Goal: Information Seeking & Learning: Learn about a topic

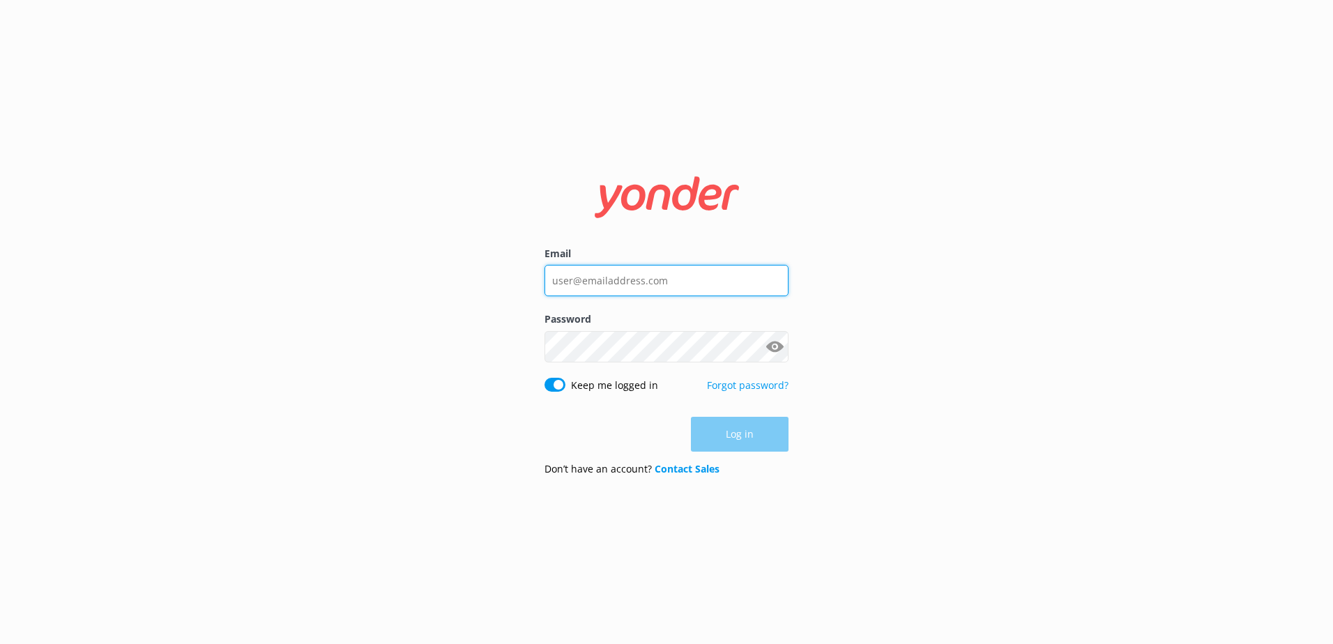
type input "[PERSON_NAME][EMAIL_ADDRESS][PERSON_NAME][DOMAIN_NAME]"
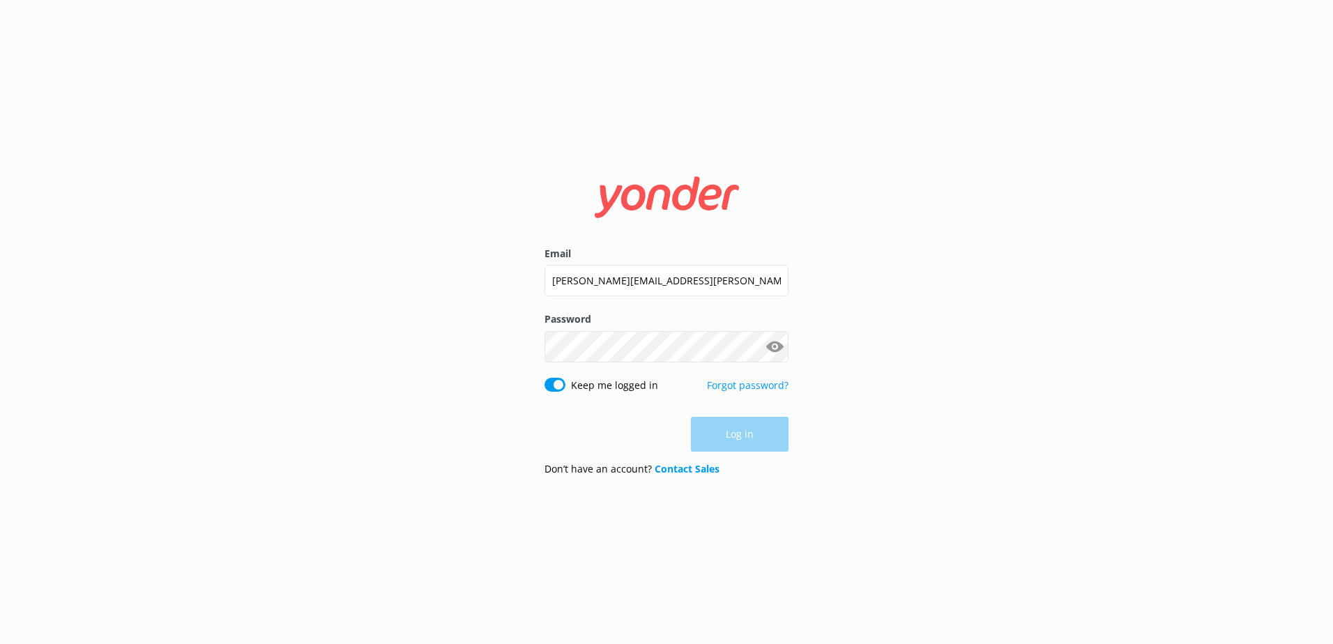
click at [750, 438] on div "Log in" at bounding box center [666, 434] width 244 height 35
click at [761, 441] on button "Log in" at bounding box center [740, 435] width 98 height 35
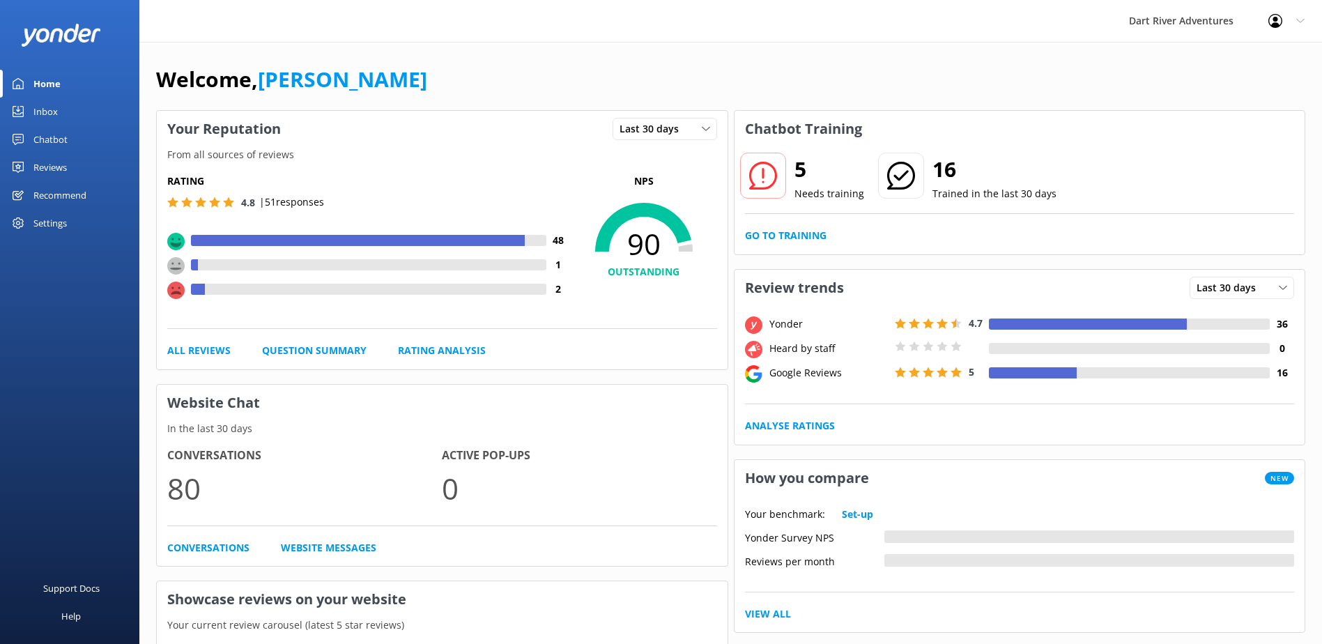
click at [53, 167] on div "Reviews" at bounding box center [49, 167] width 33 height 28
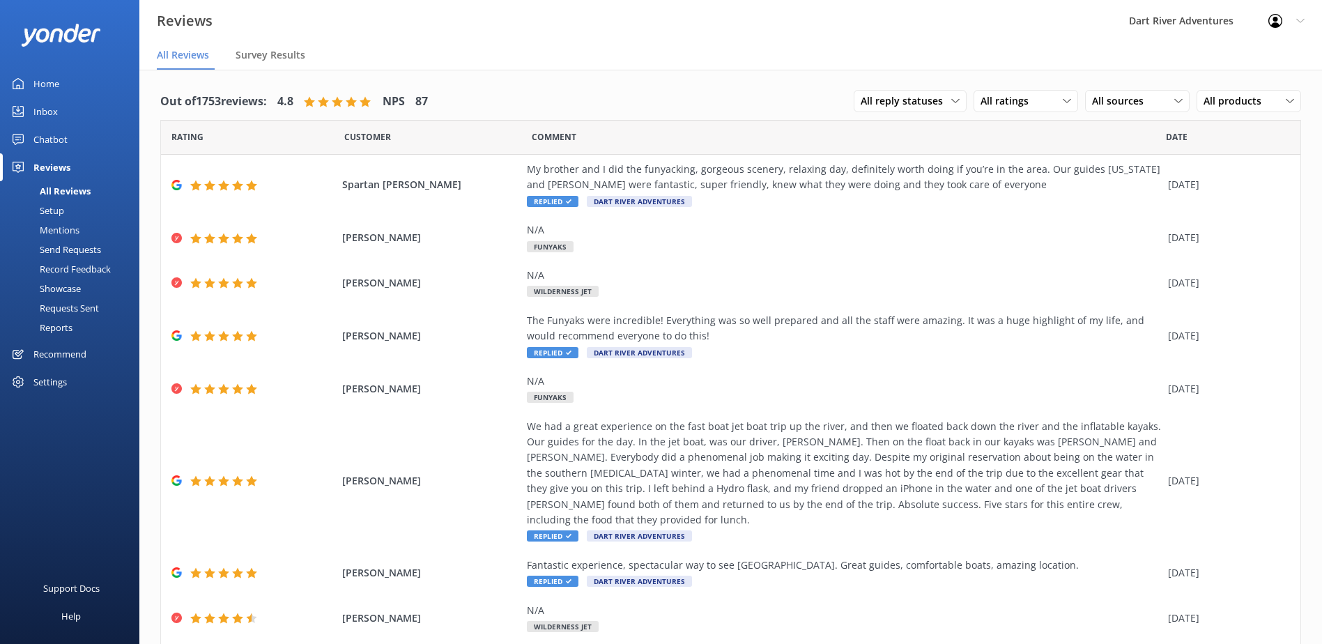
click at [63, 234] on div "Mentions" at bounding box center [43, 230] width 71 height 20
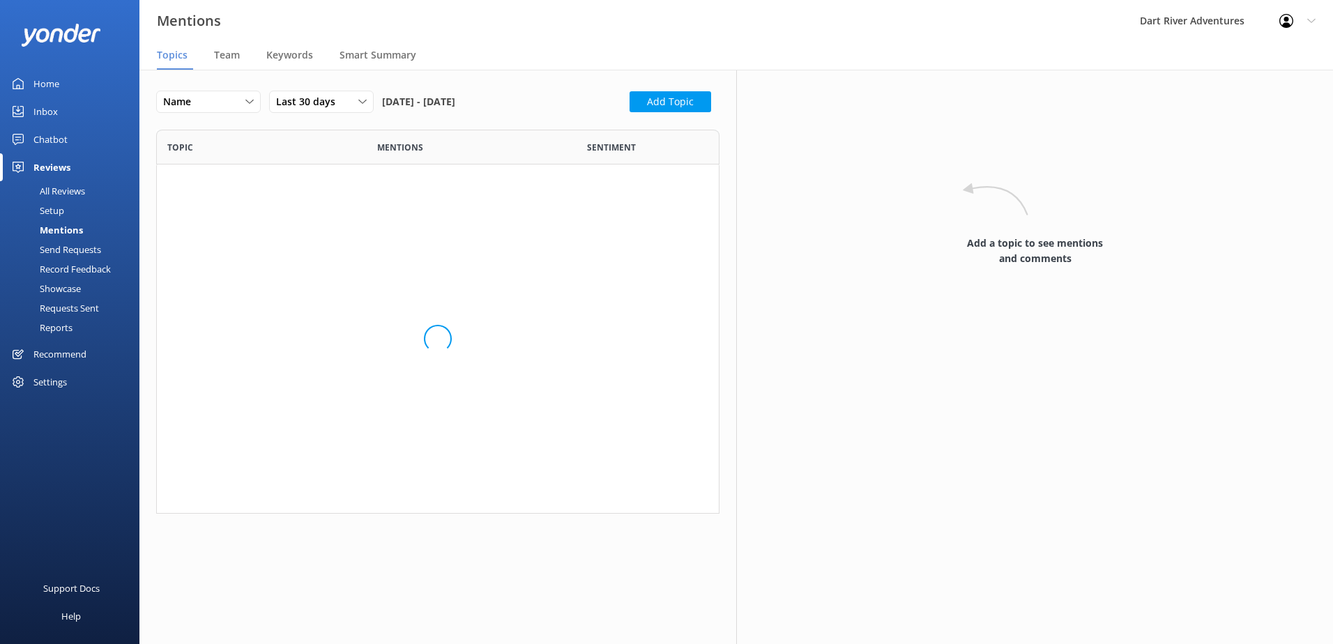
scroll to position [248, 553]
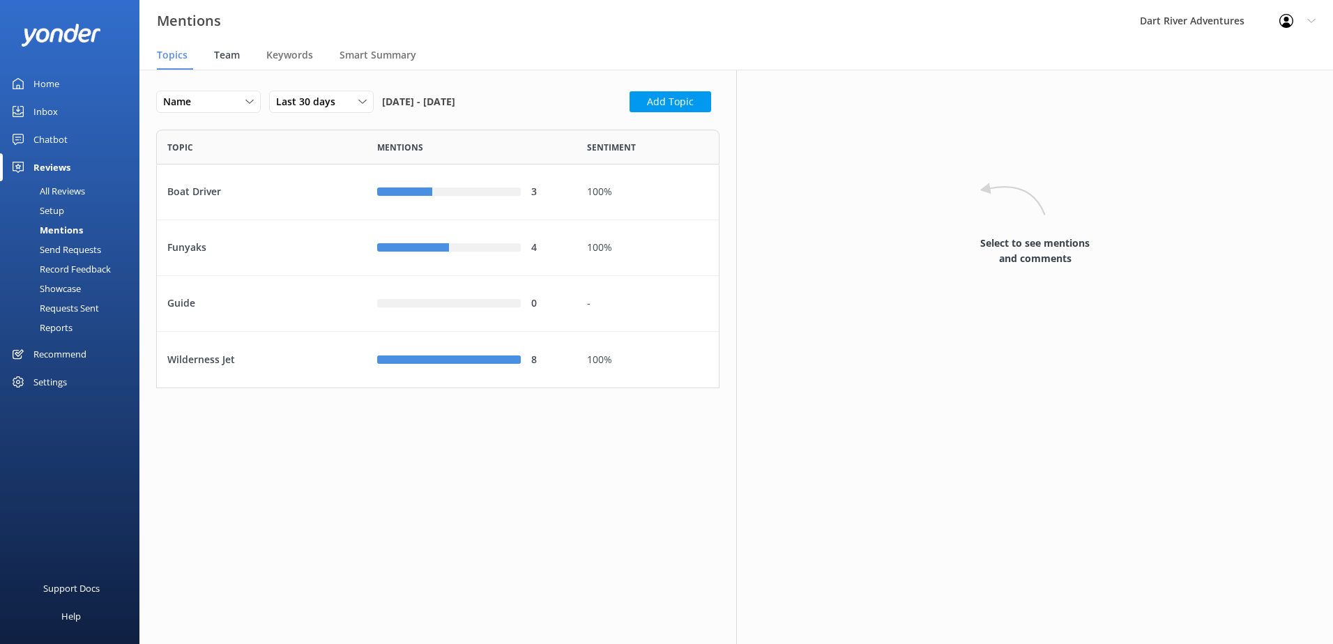
click at [229, 63] on div "Team" at bounding box center [229, 56] width 31 height 28
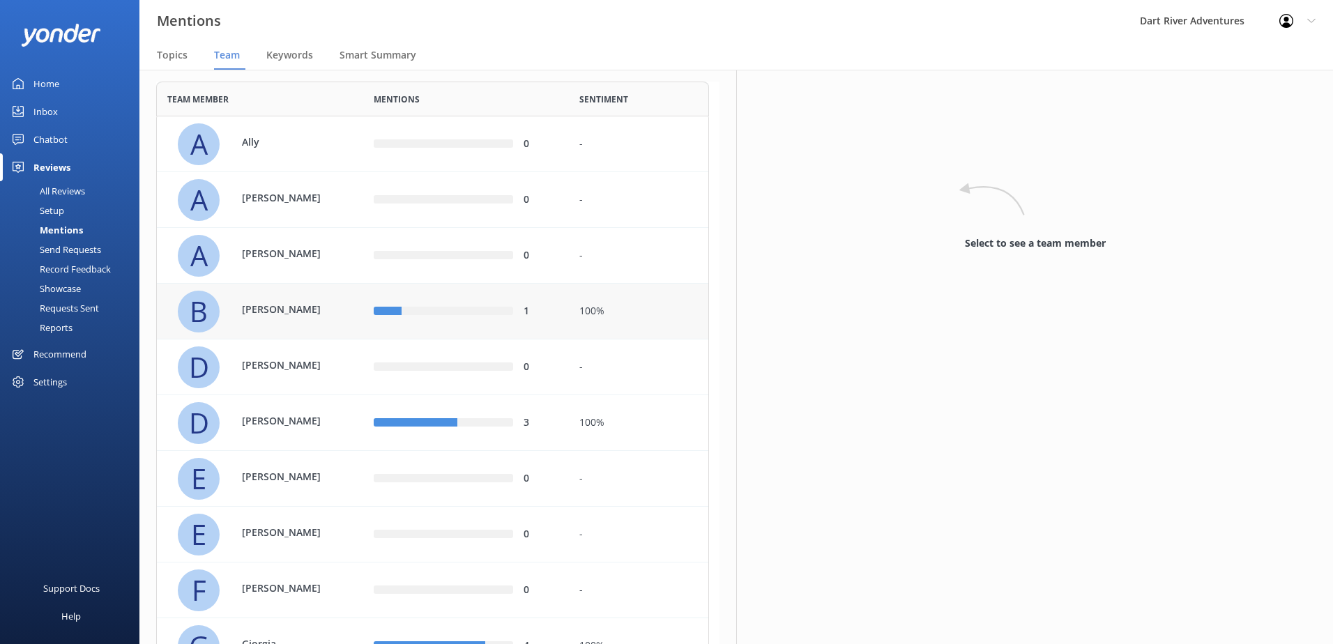
scroll to position [70, 0]
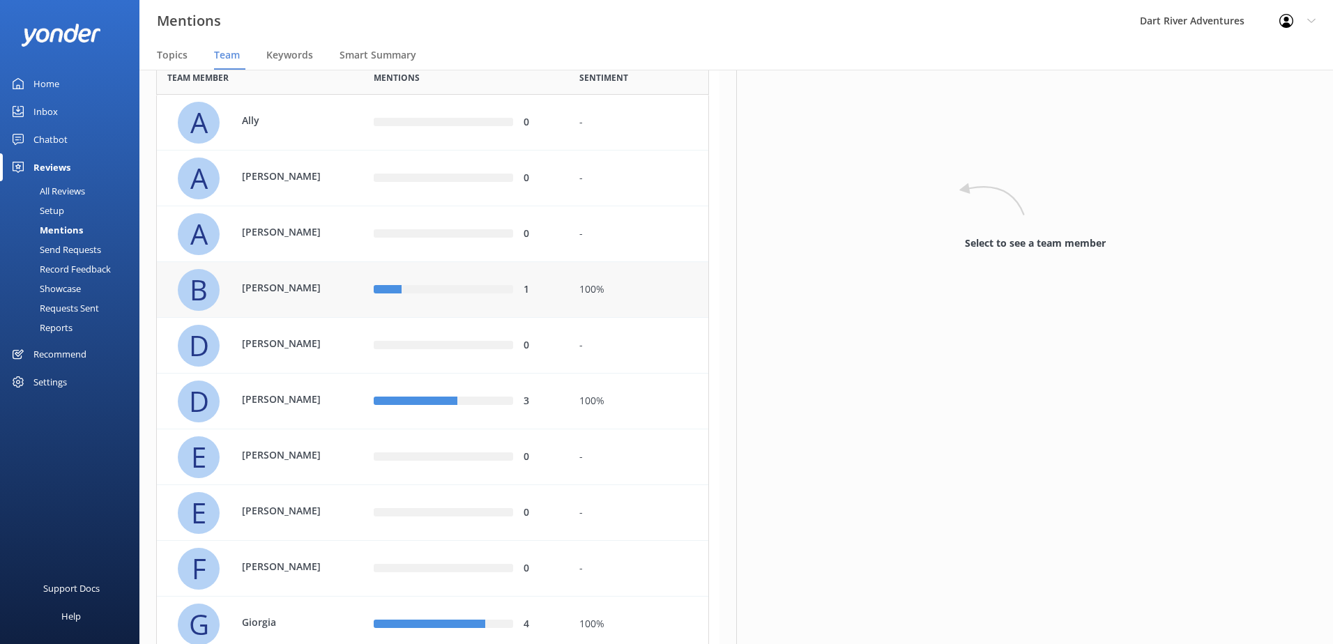
click at [294, 298] on div "[PERSON_NAME]" at bounding box center [280, 289] width 105 height 19
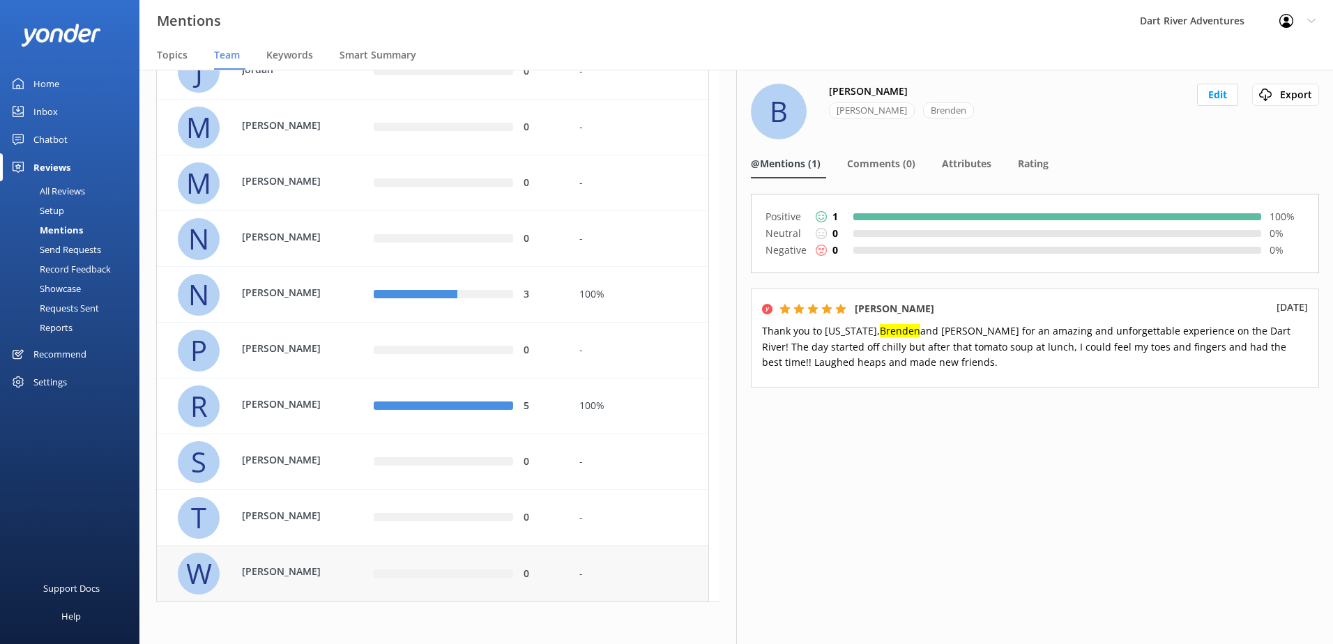
scroll to position [999, 0]
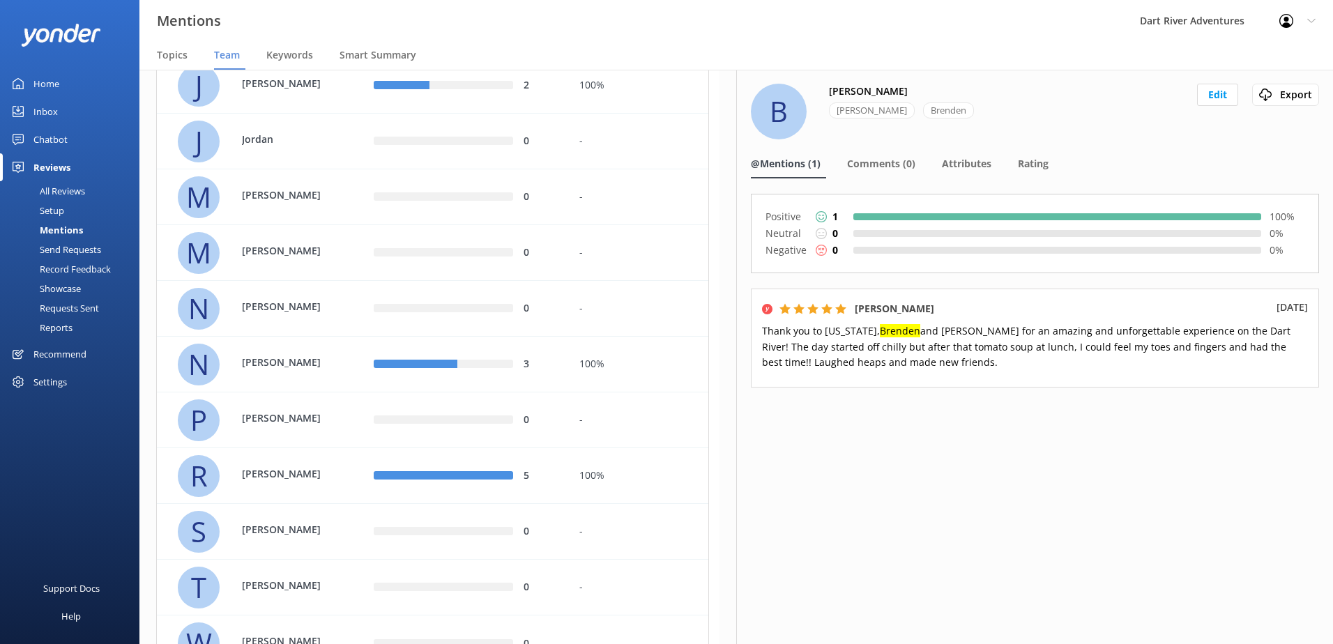
click at [1211, 549] on div "B [PERSON_NAME] Edit Export Export CSV @Mentions (1) Comments (0) Attributes Ra…" at bounding box center [1034, 357] width 597 height 574
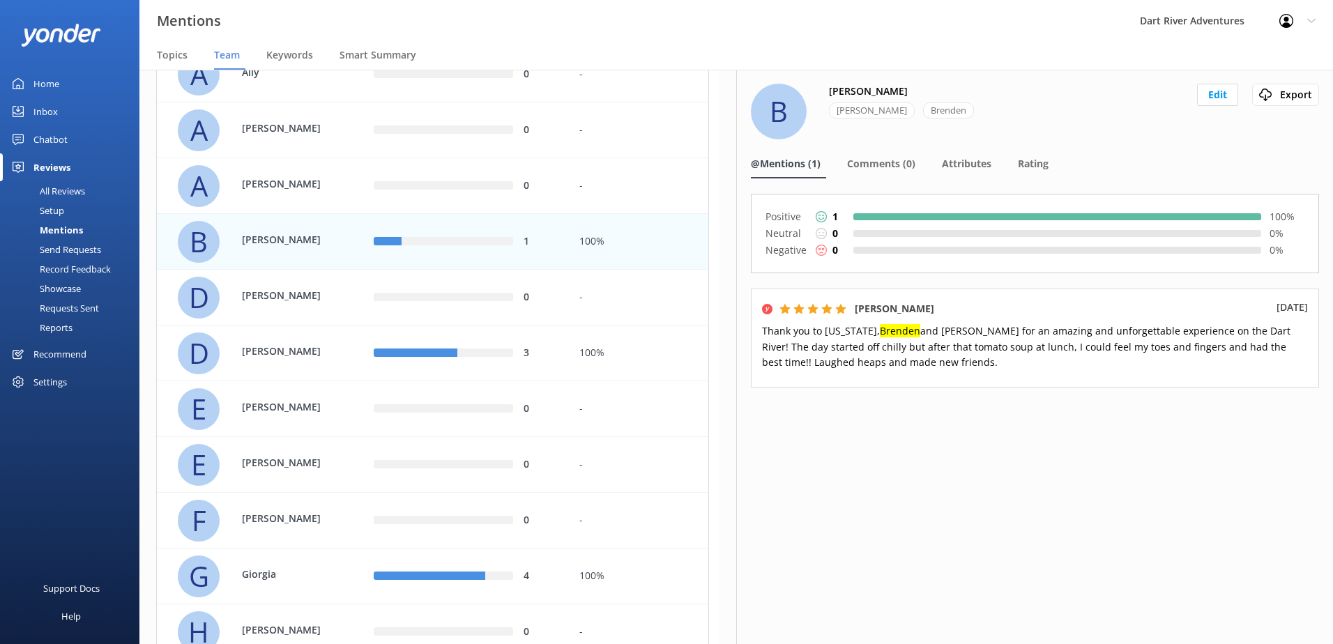
scroll to position [93, 0]
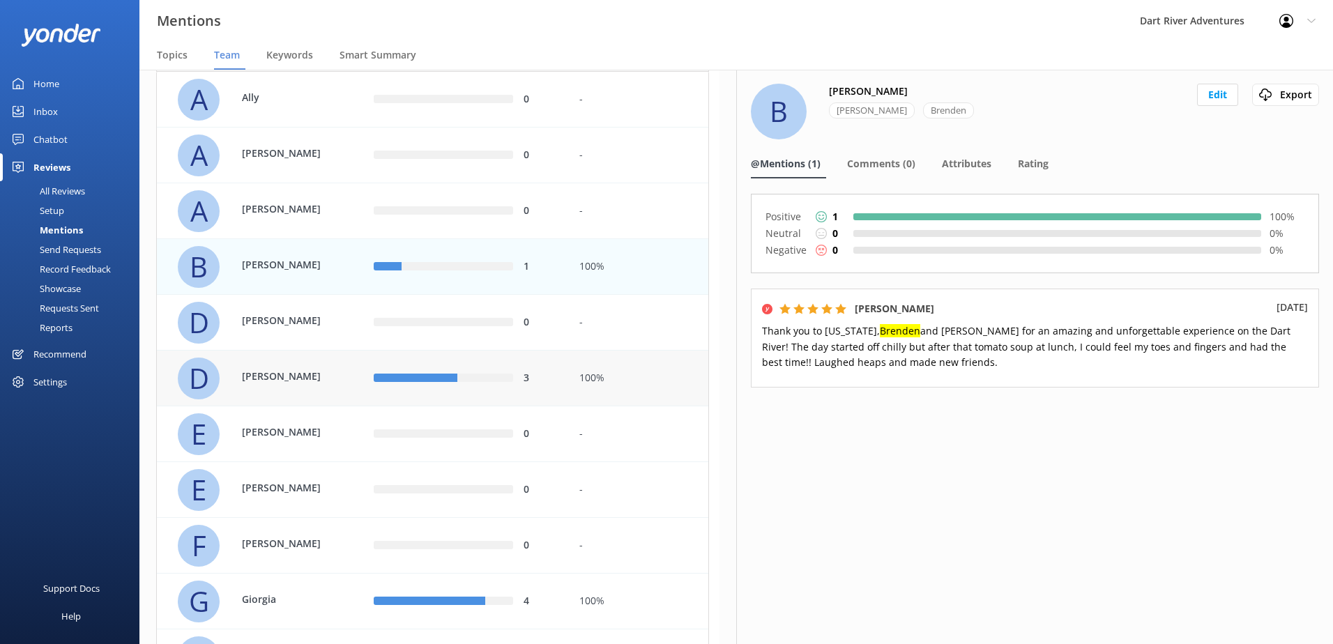
click at [332, 385] on div "[PERSON_NAME]" at bounding box center [280, 378] width 105 height 19
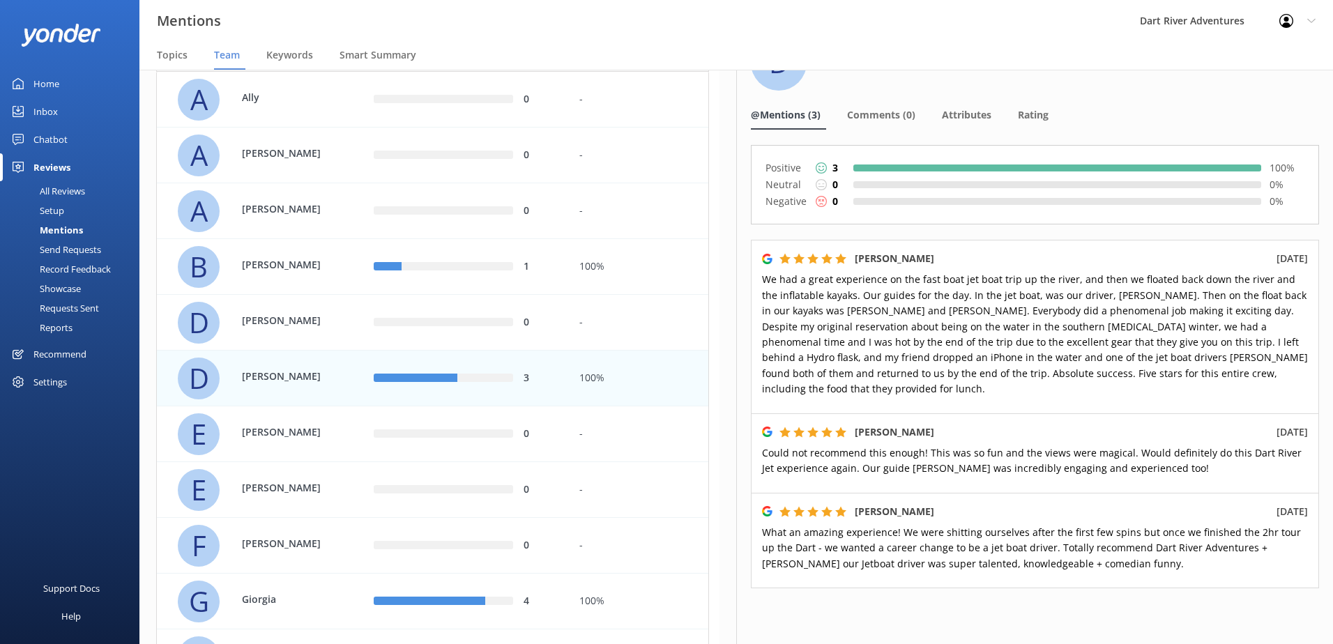
scroll to position [70, 0]
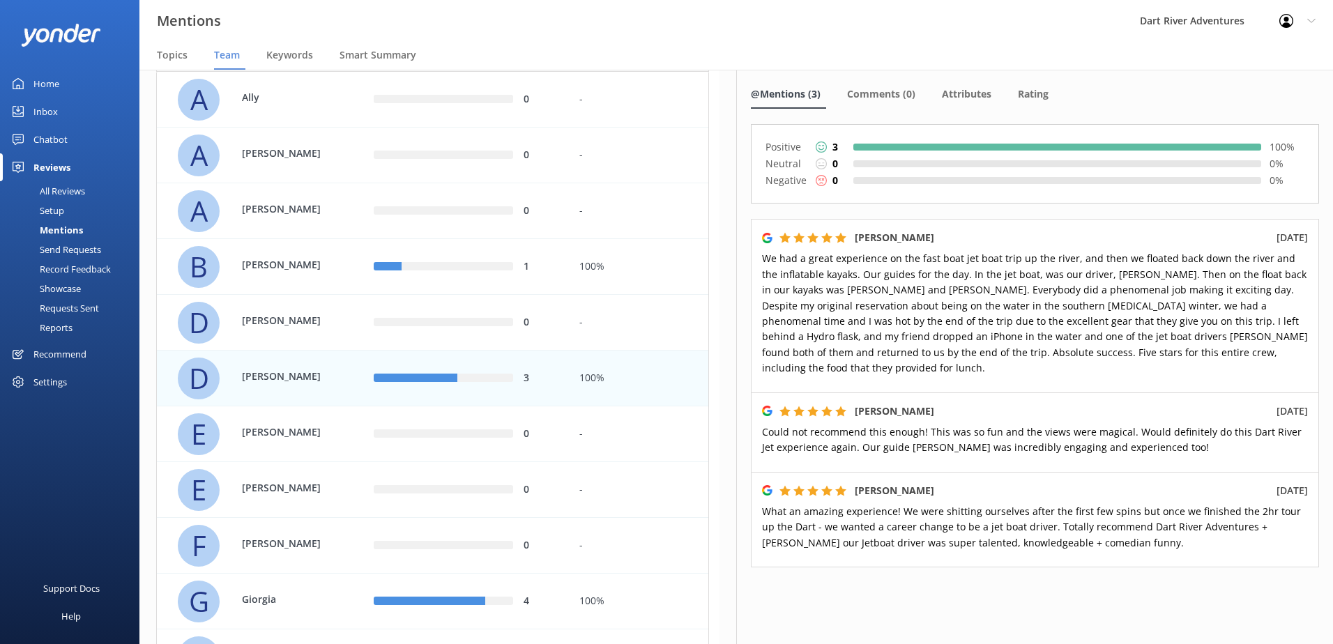
click at [1223, 72] on div "D Dean Edit Export Export CSV @Mentions (3) Comments (0) Attributes Rating Posi…" at bounding box center [1034, 357] width 597 height 574
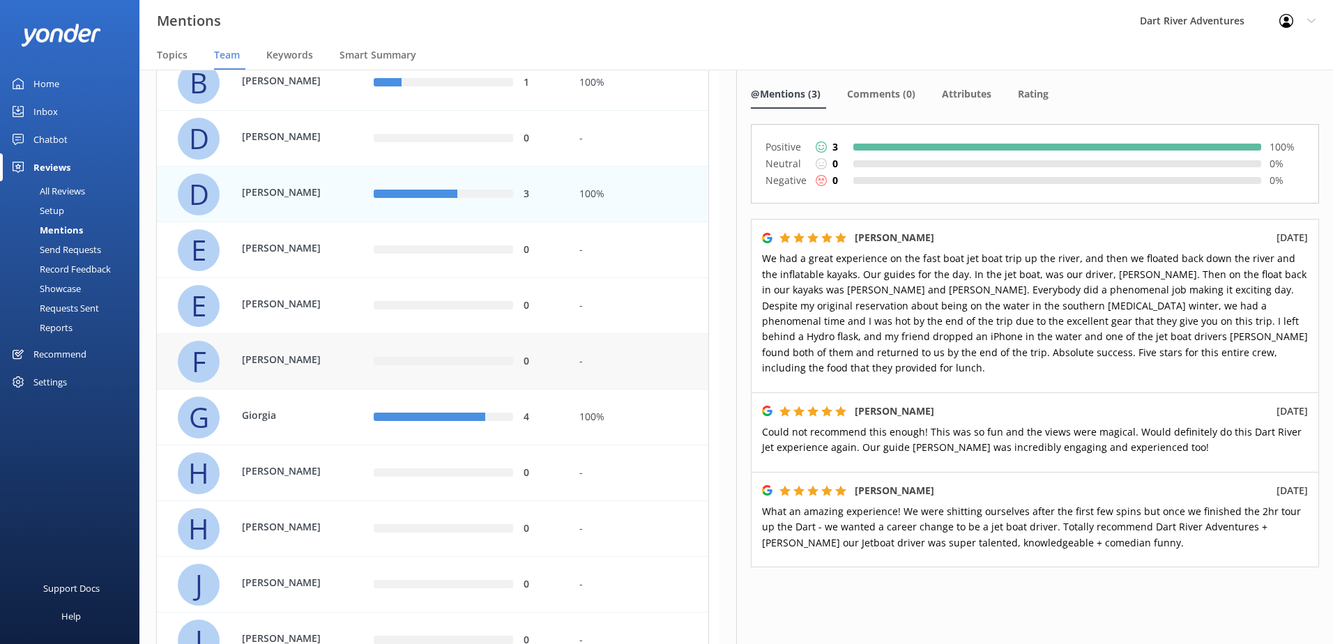
scroll to position [302, 0]
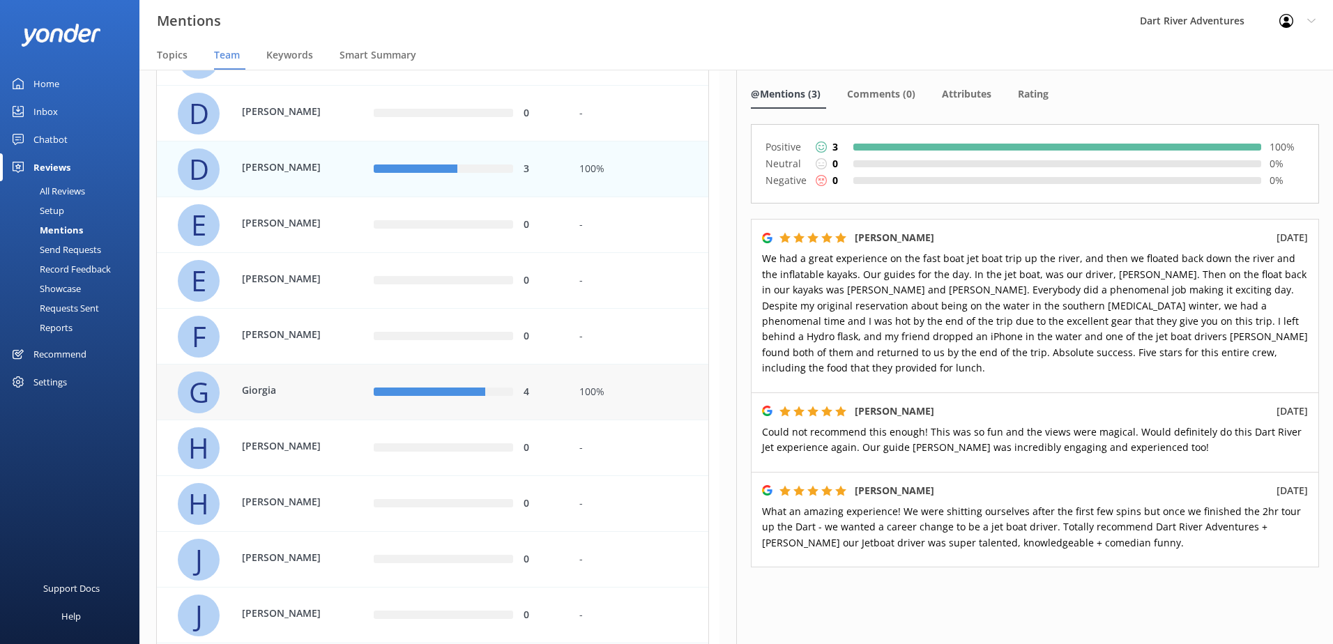
click at [639, 395] on div "100%" at bounding box center [638, 392] width 119 height 15
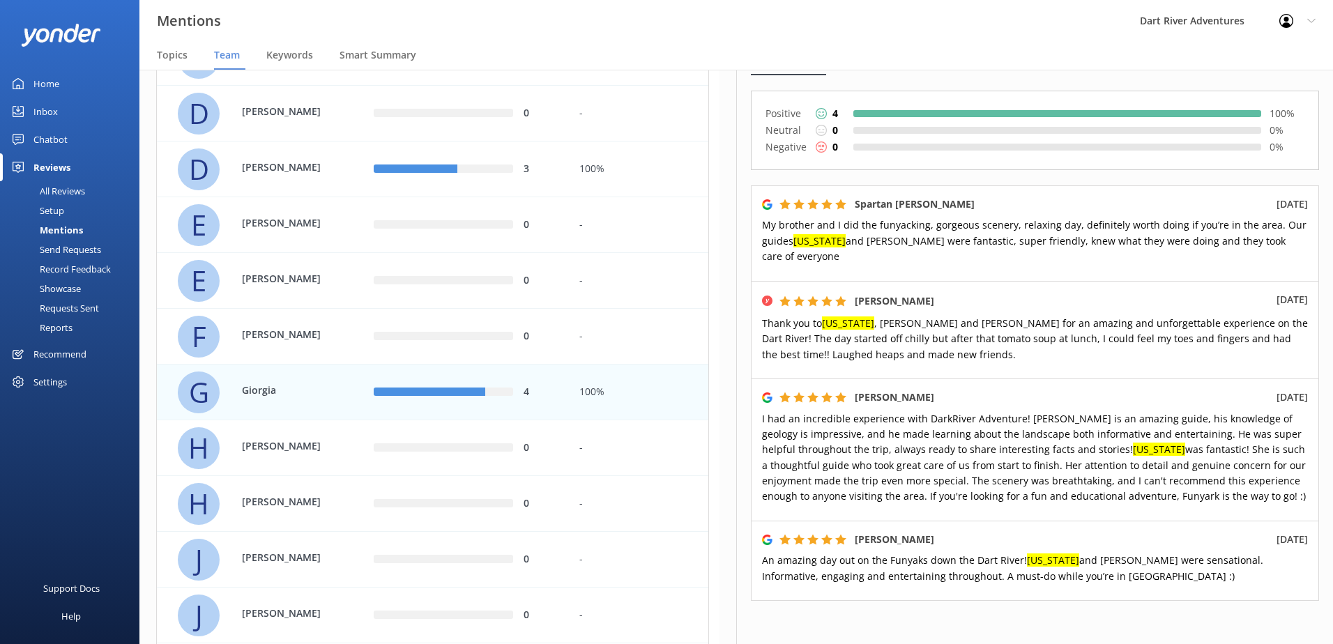
scroll to position [139, 0]
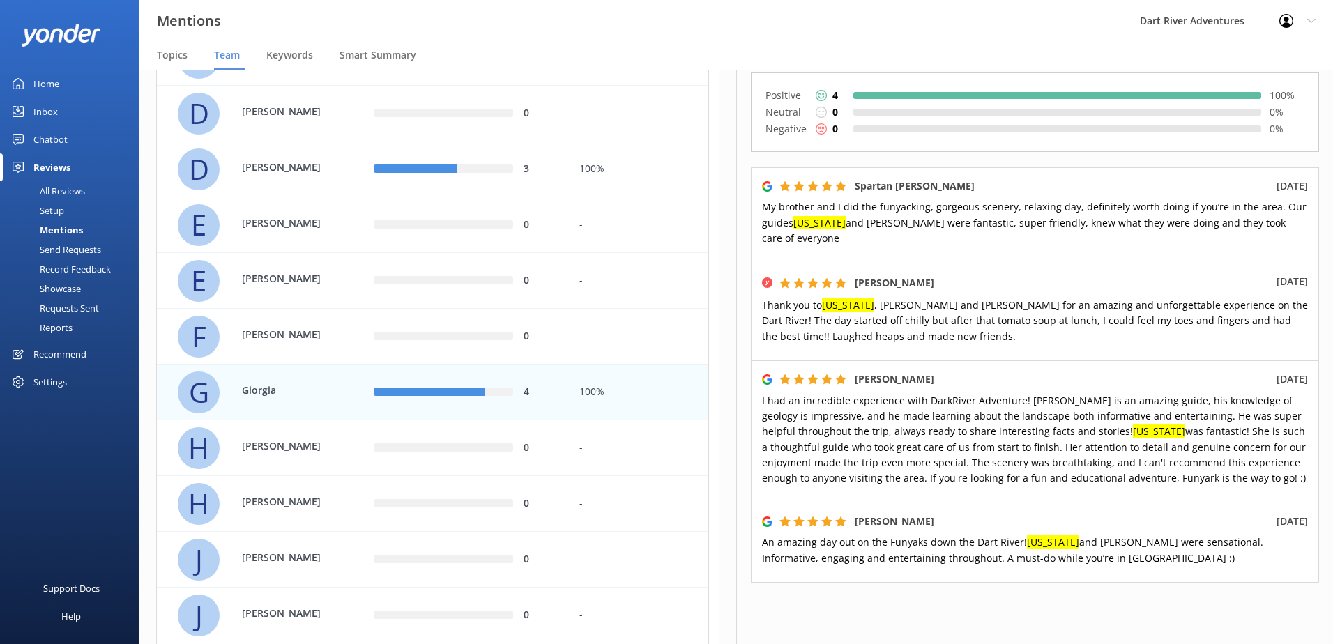
click at [1185, 52] on nav "Topics Team Keywords Smart Summary" at bounding box center [735, 56] width 1193 height 28
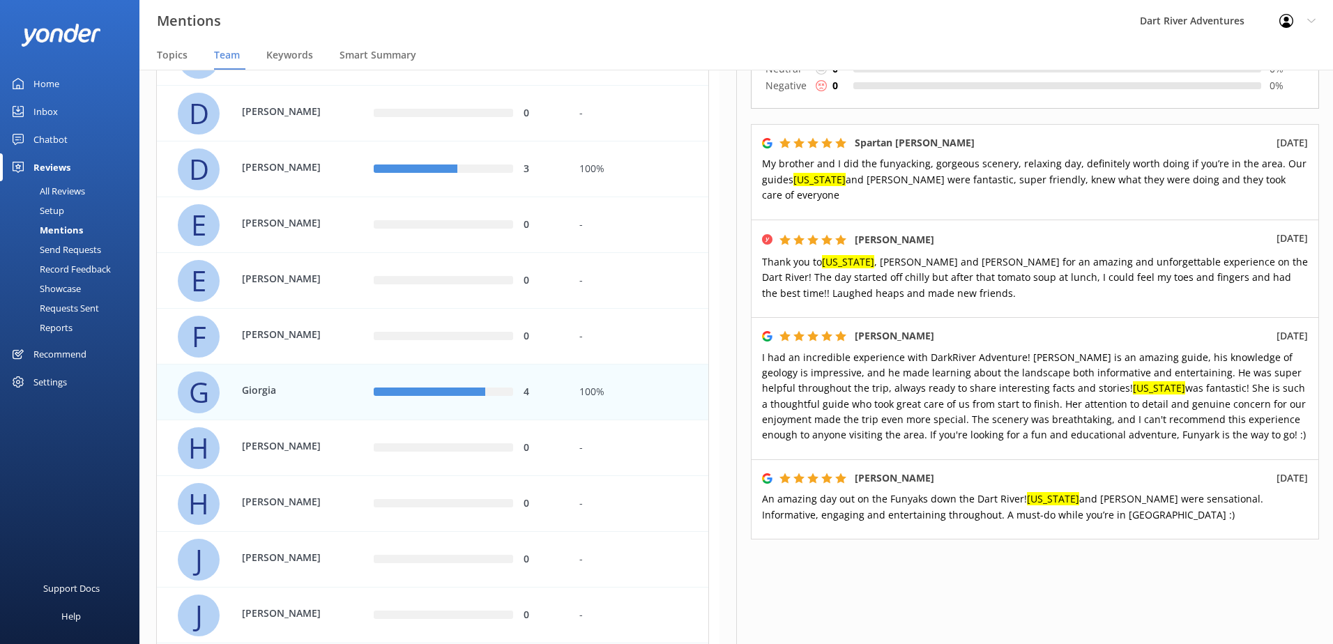
click at [929, 576] on div "G [PERSON_NAME] Geogier [US_STATE][PERSON_NAME] Jorg Edit Export Export CSV @Me…" at bounding box center [1034, 357] width 597 height 574
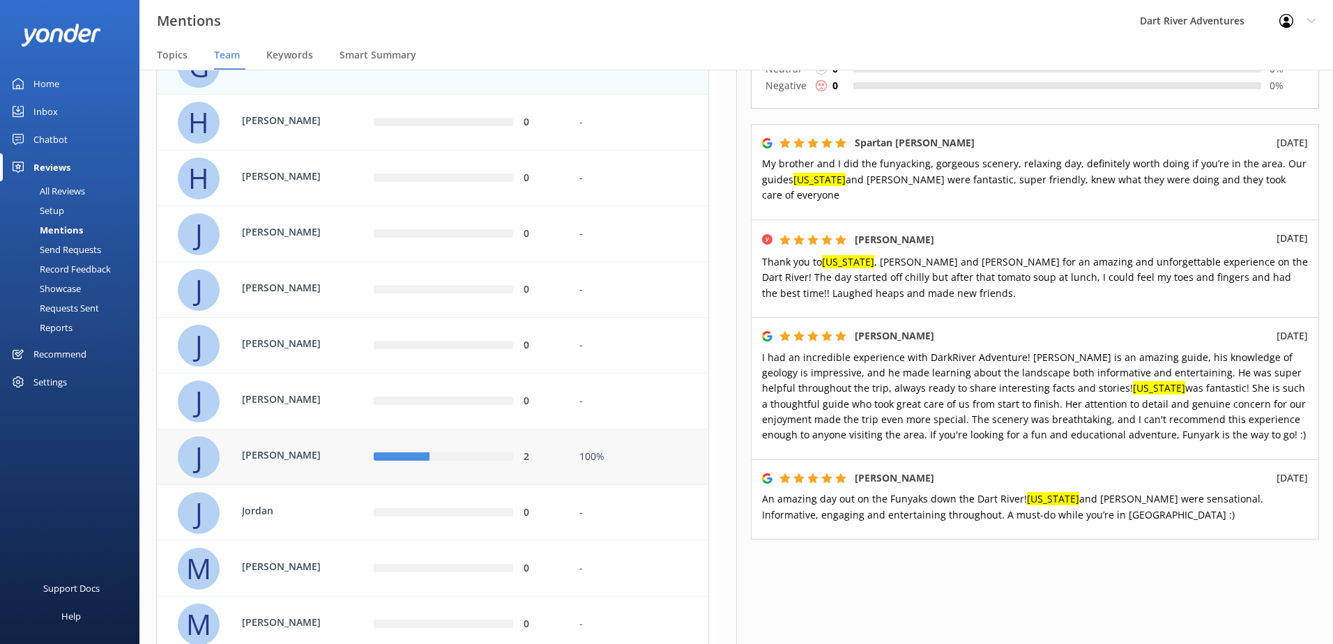
scroll to position [650, 0]
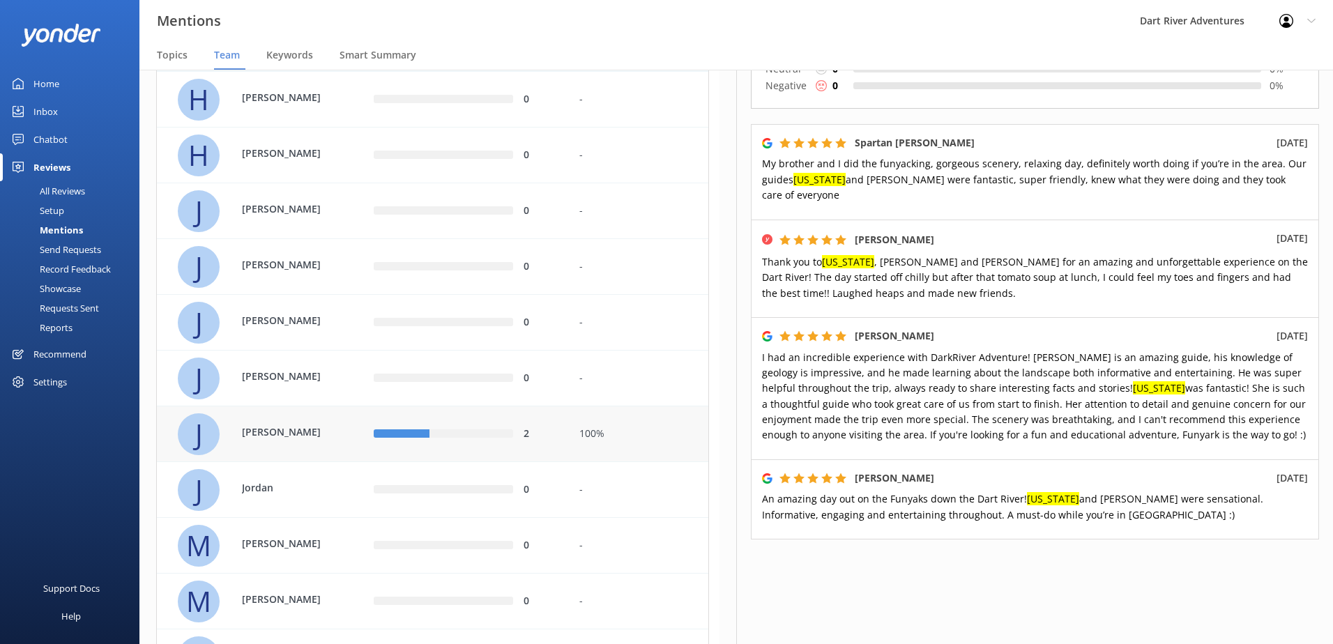
click at [623, 442] on div "100%" at bounding box center [638, 434] width 139 height 56
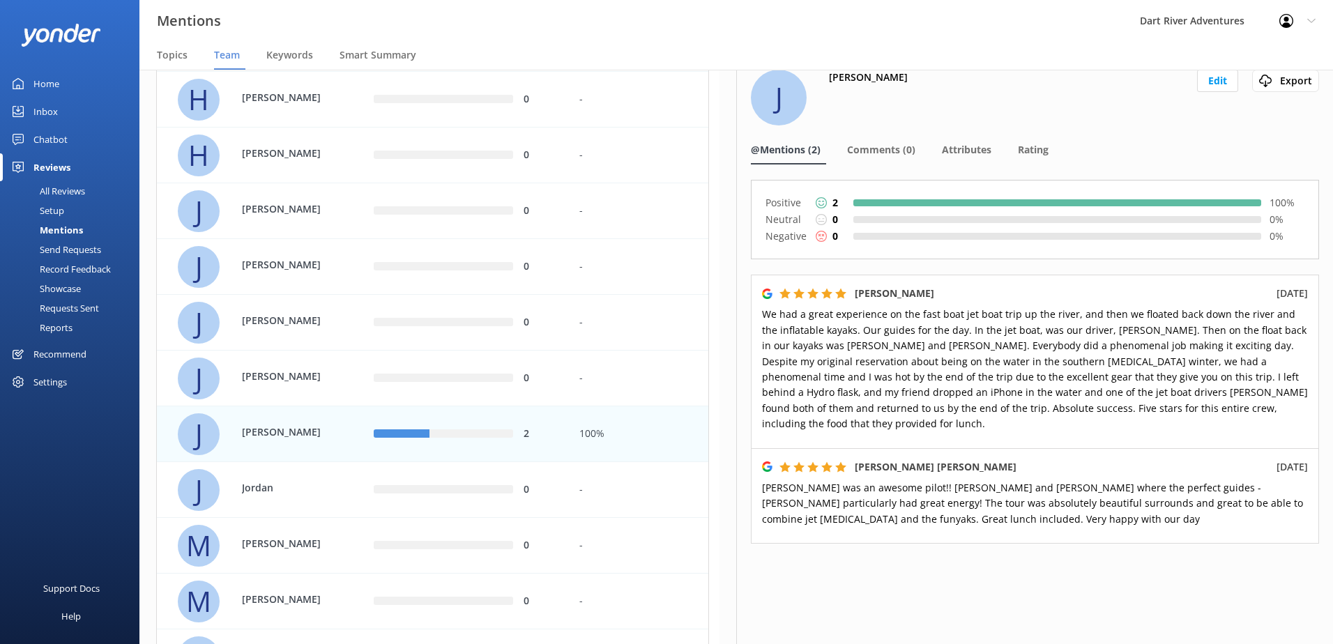
scroll to position [18, 0]
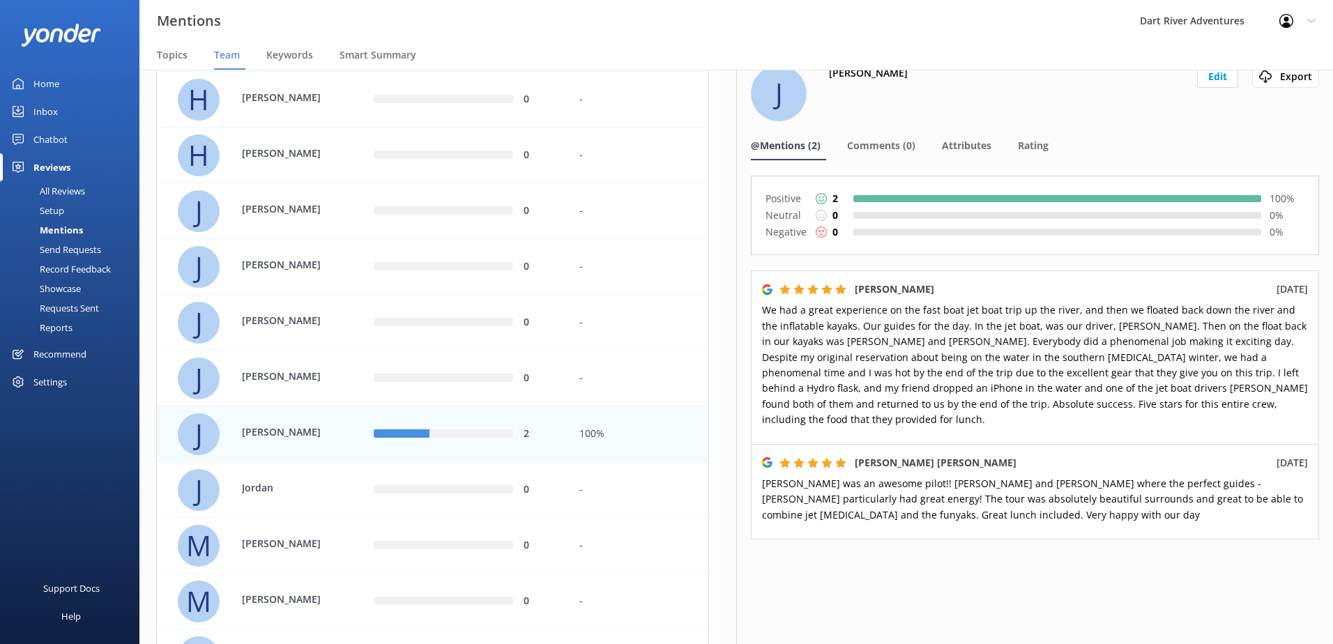
drag, startPoint x: 1172, startPoint y: 140, endPoint x: 1154, endPoint y: 169, distance: 34.4
click at [1172, 140] on nav "@Mentions (2) Comments (0) Attributes Rating" at bounding box center [1035, 146] width 568 height 28
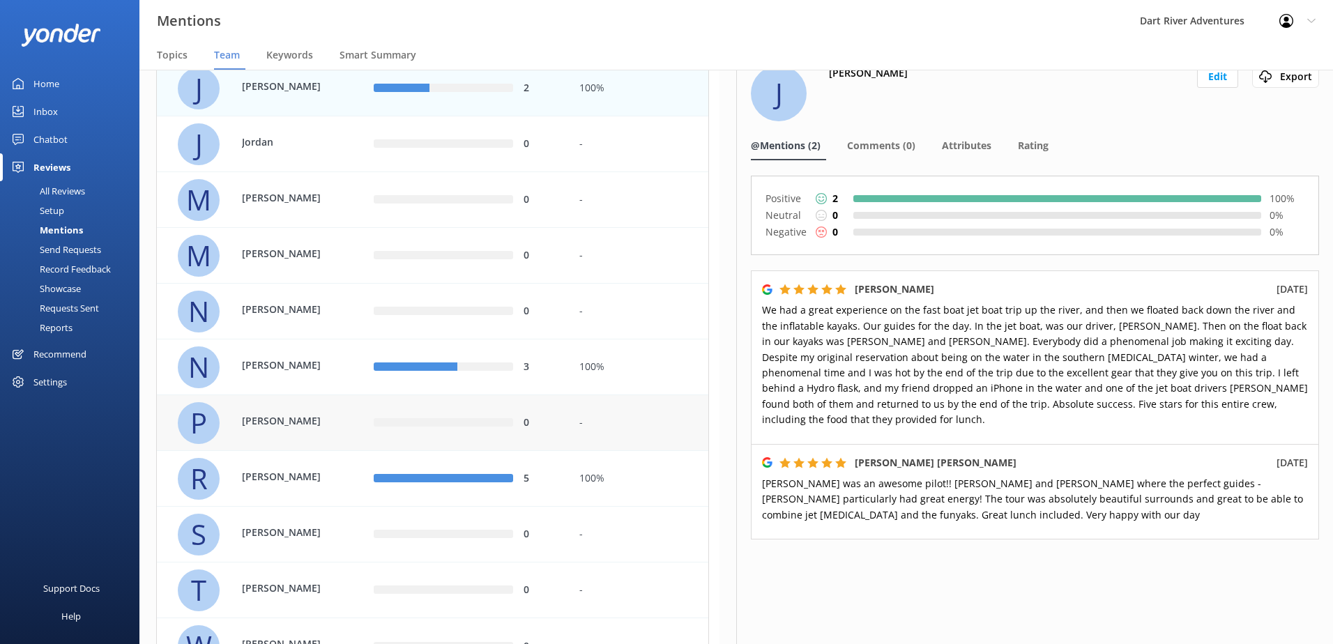
scroll to position [999, 0]
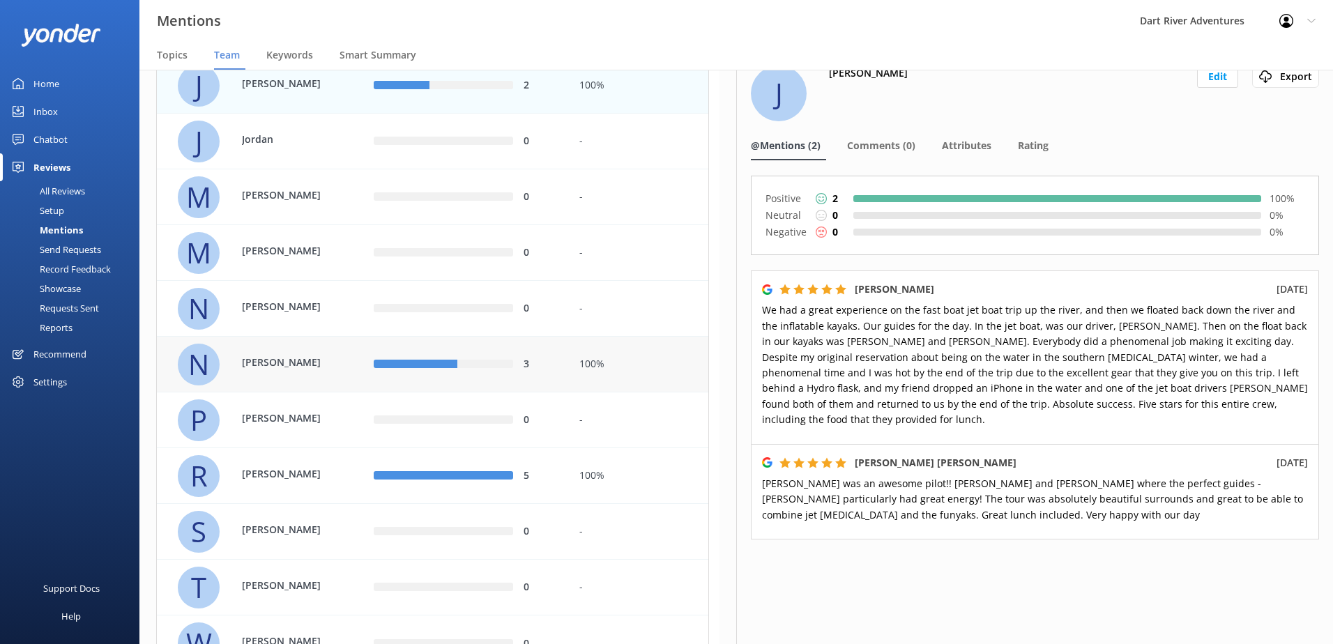
click at [351, 369] on div "N [PERSON_NAME]" at bounding box center [265, 365] width 175 height 42
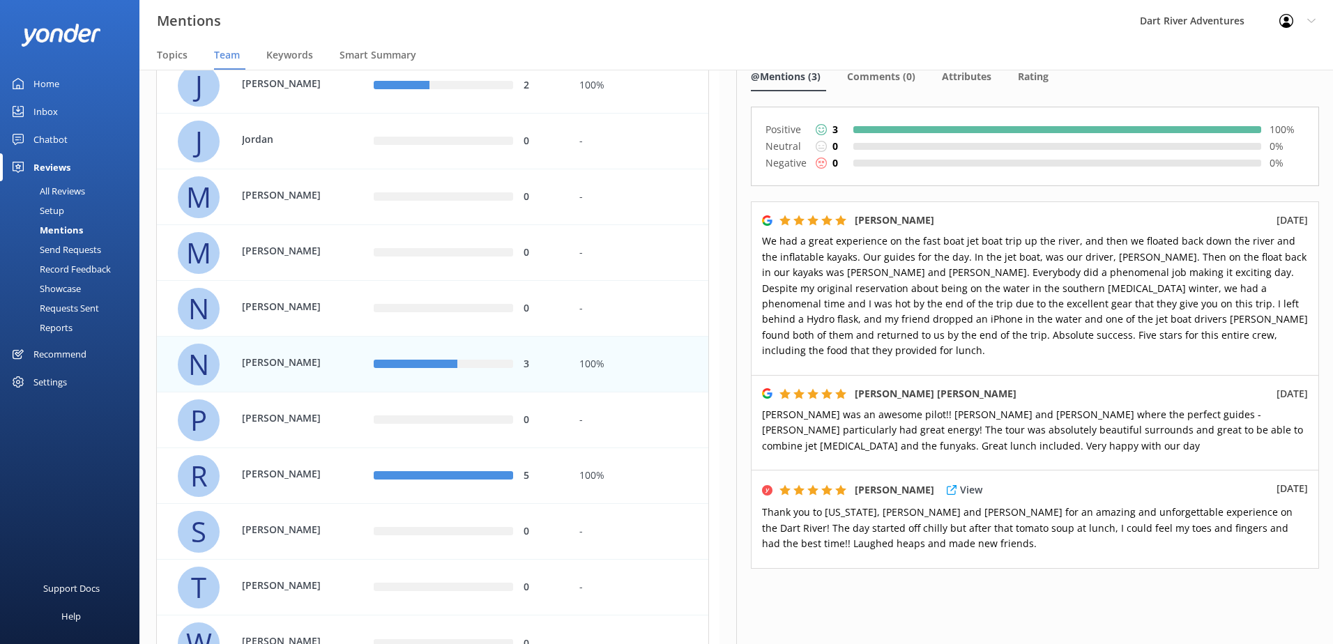
scroll to position [116, 0]
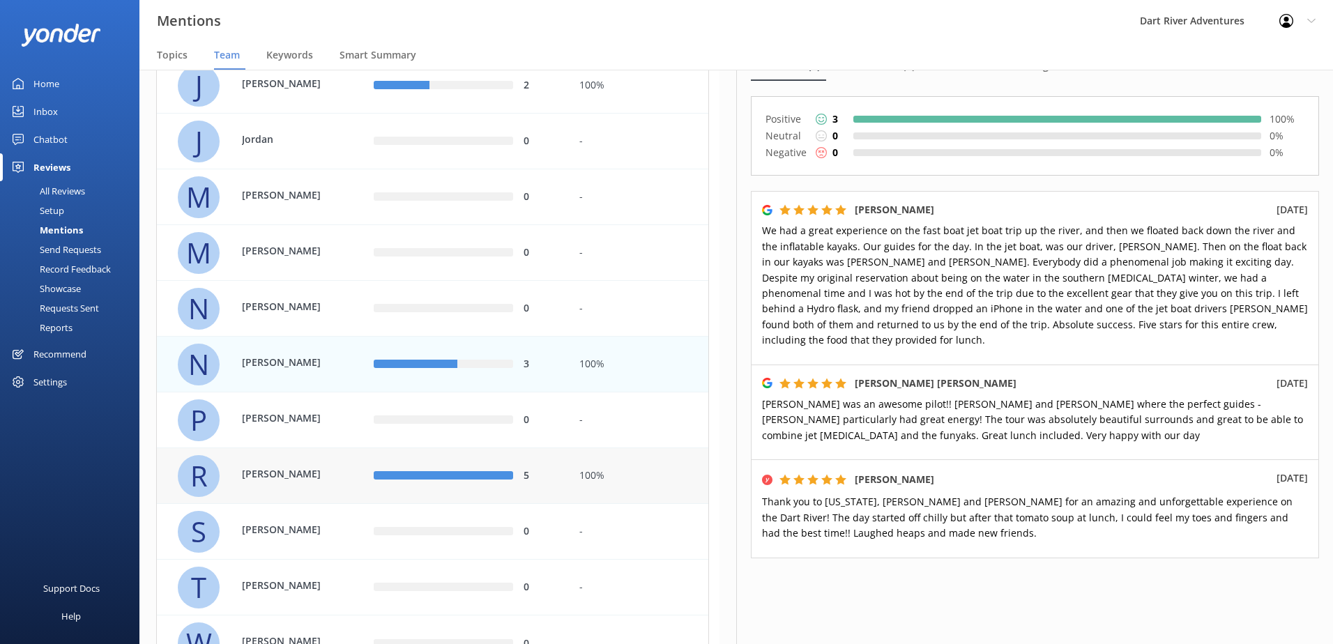
click at [326, 467] on p "[PERSON_NAME]" at bounding box center [287, 473] width 91 height 15
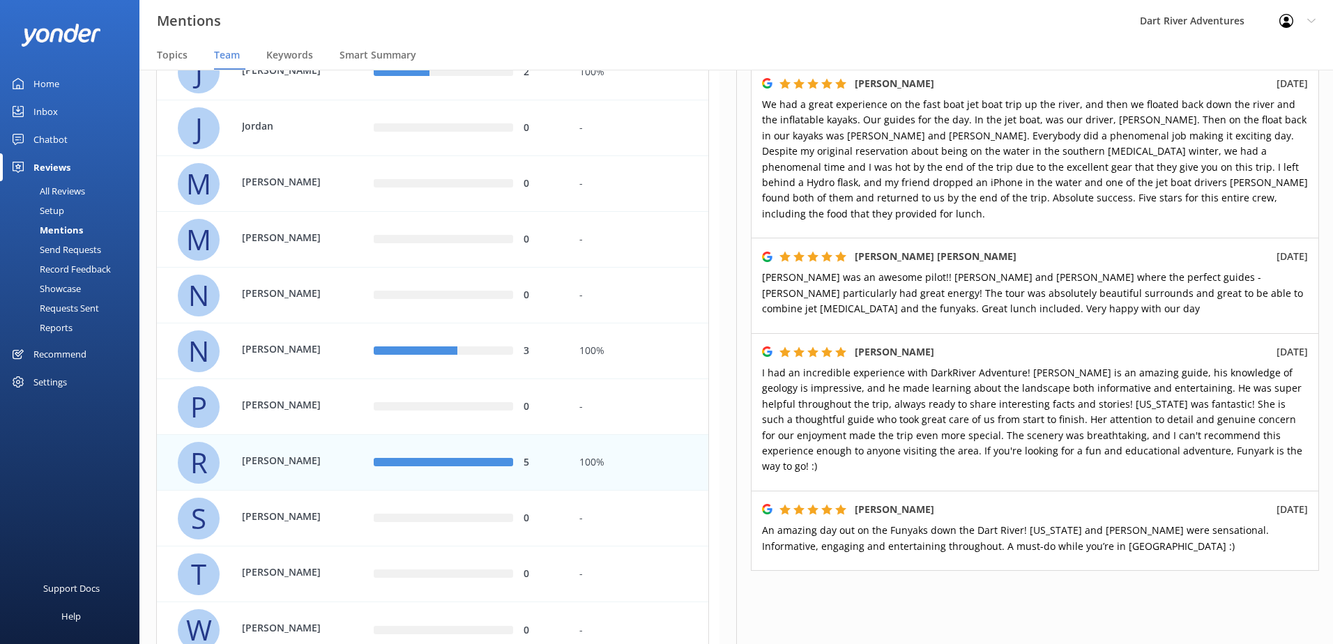
scroll to position [860, 0]
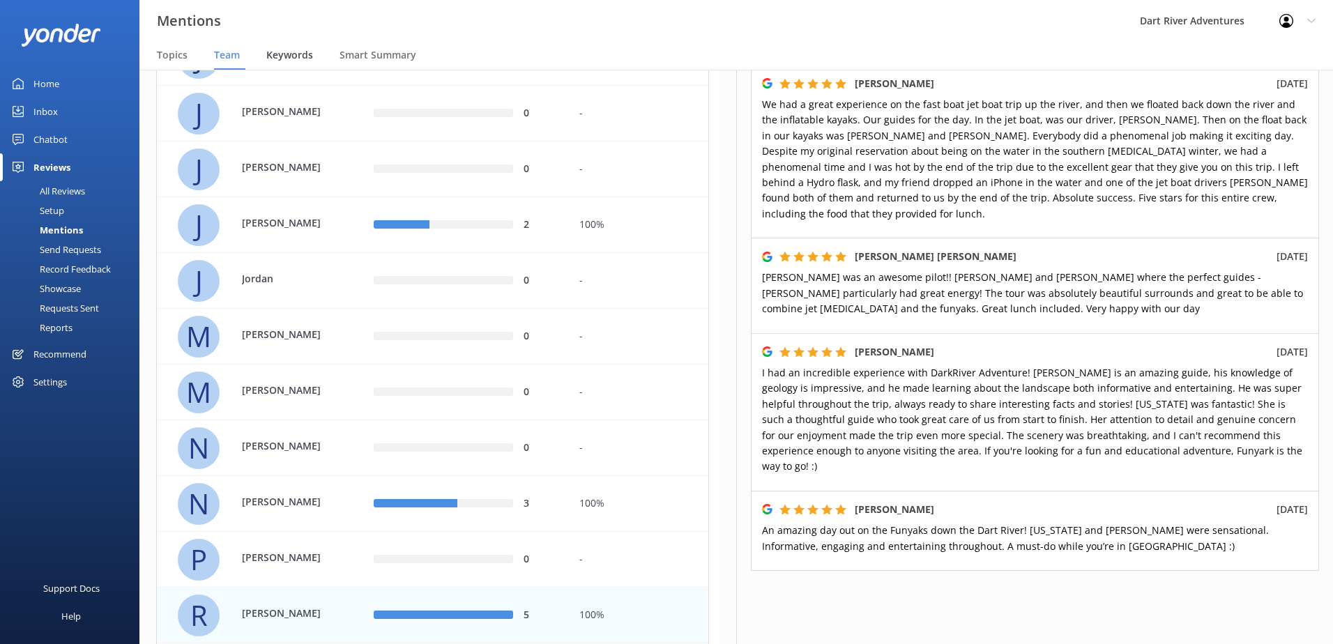
click at [287, 48] on span "Keywords" at bounding box center [289, 55] width 47 height 14
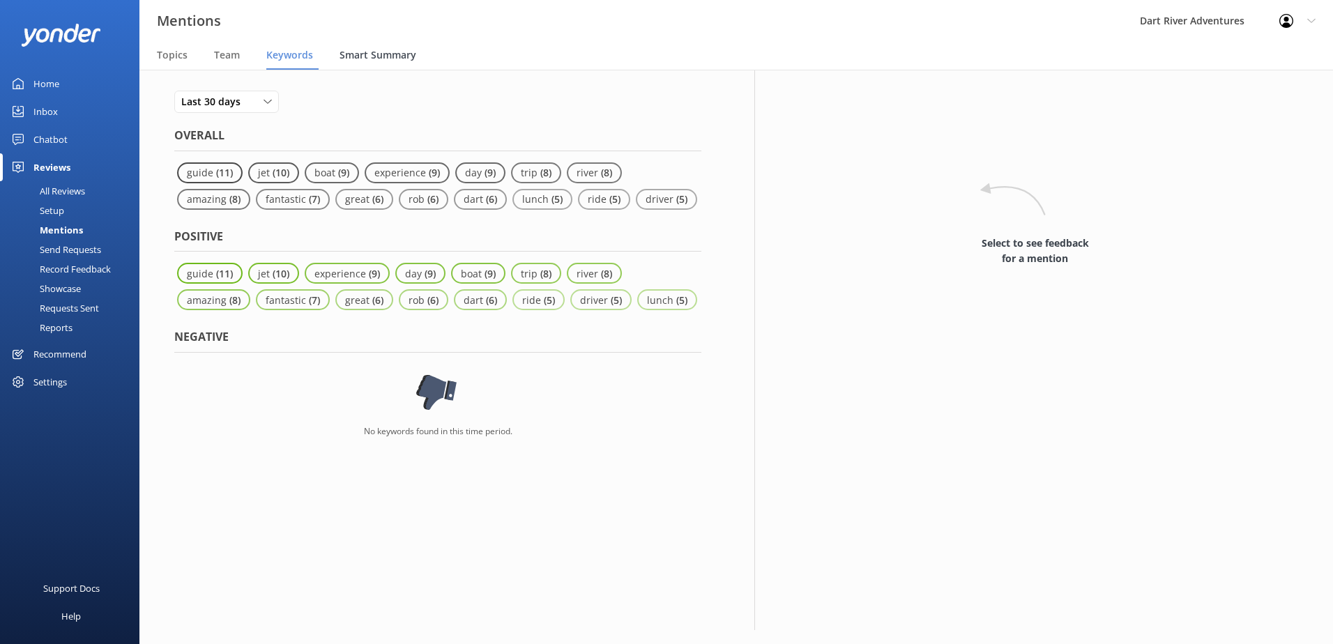
click at [365, 49] on span "Smart Summary" at bounding box center [377, 55] width 77 height 14
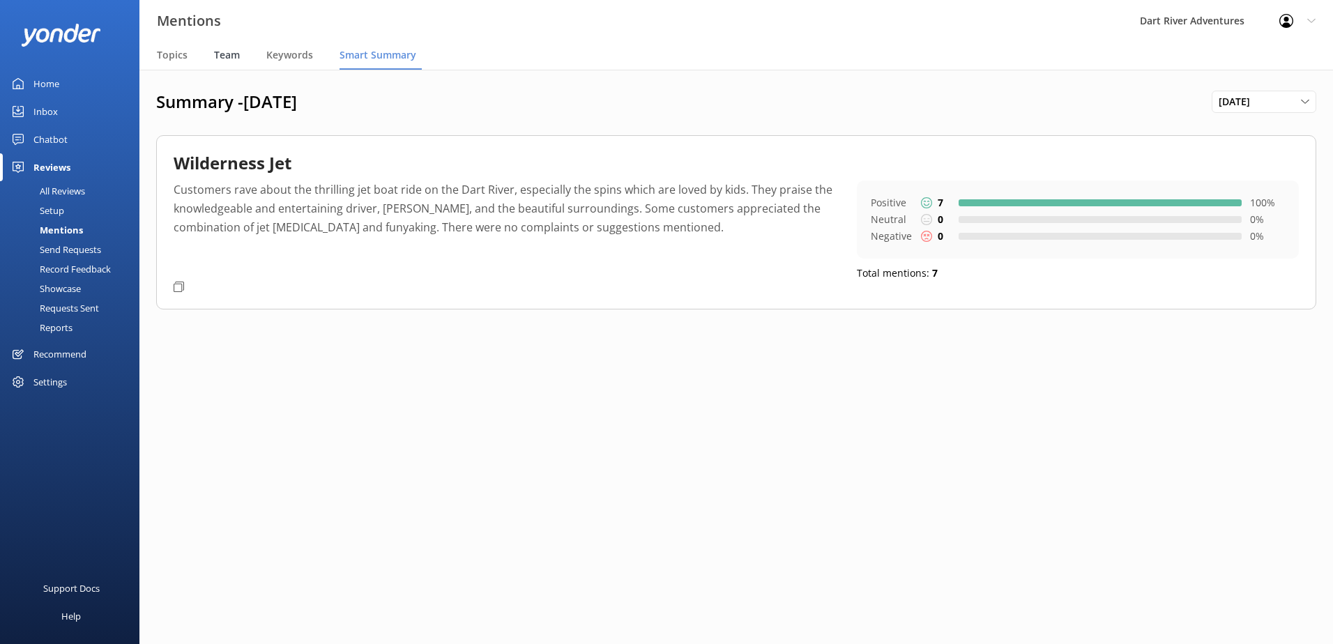
click at [218, 56] on span "Team" at bounding box center [227, 55] width 26 height 14
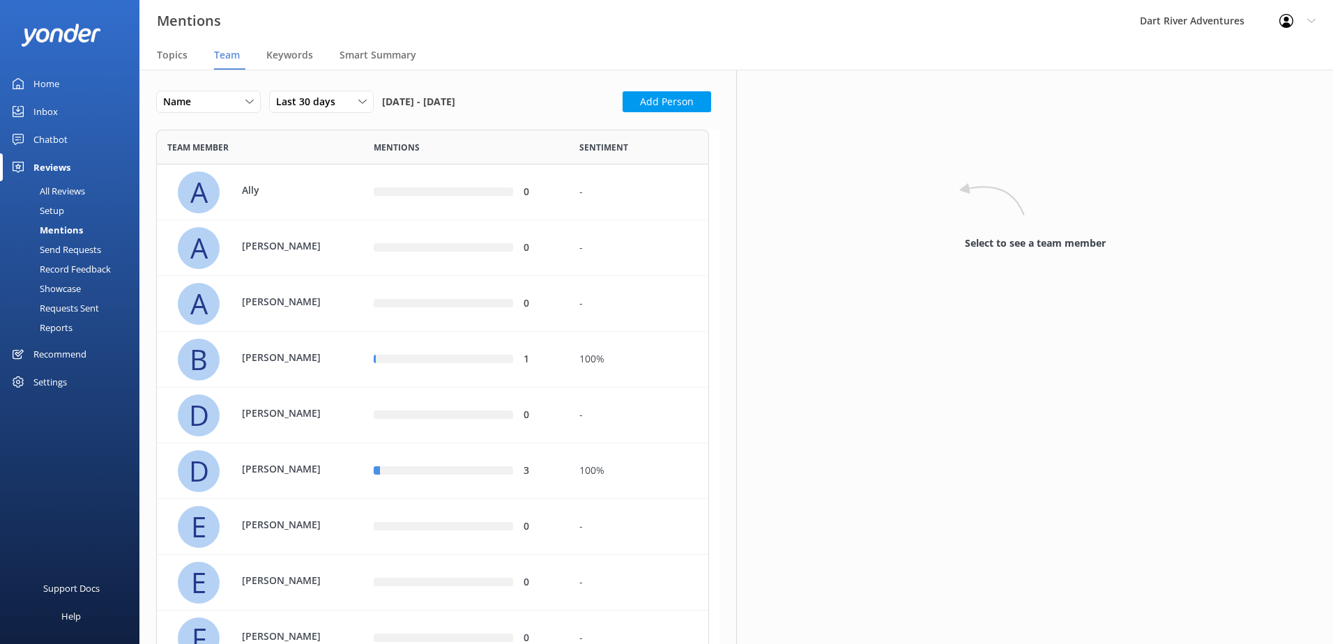
scroll to position [1531, 542]
click at [356, 44] on div "Smart Summary" at bounding box center [380, 56] width 82 height 28
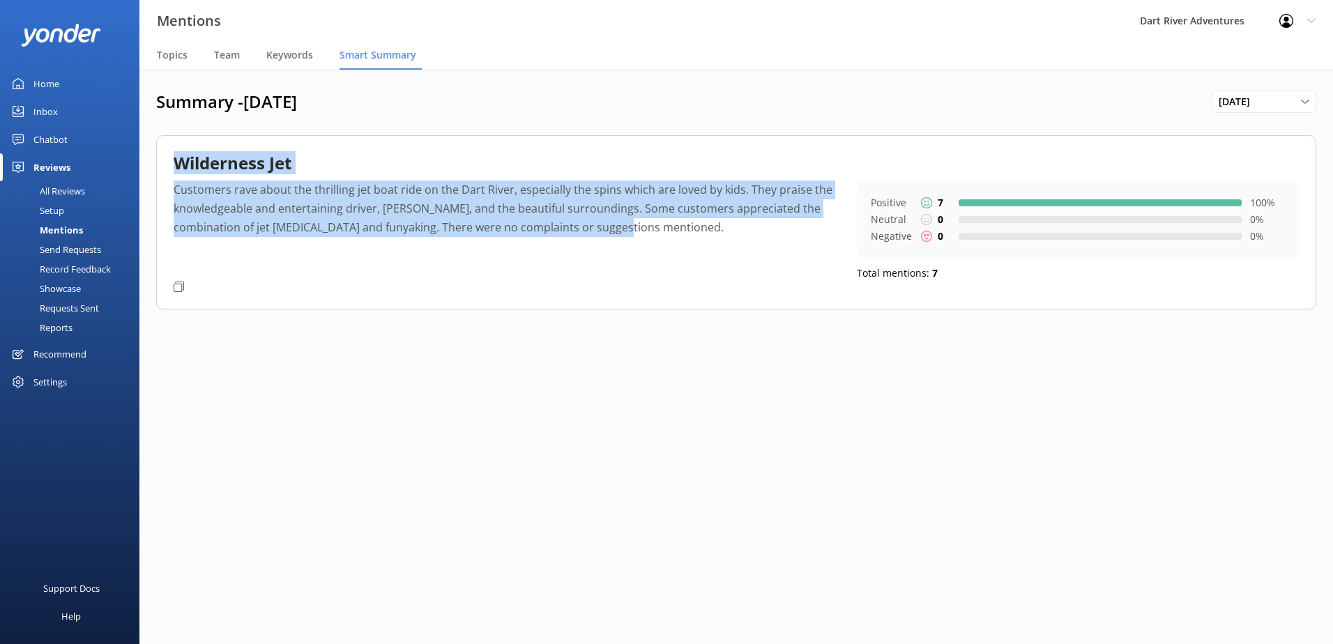
drag, startPoint x: 176, startPoint y: 161, endPoint x: 615, endPoint y: 224, distance: 443.1
click at [615, 224] on div "Wilderness Jet Customers rave about the thrilling jet boat ride on the Dart Riv…" at bounding box center [736, 222] width 1160 height 174
copy div "Wilderness Jet Customers rave about the thrilling jet boat ride on the Dart Riv…"
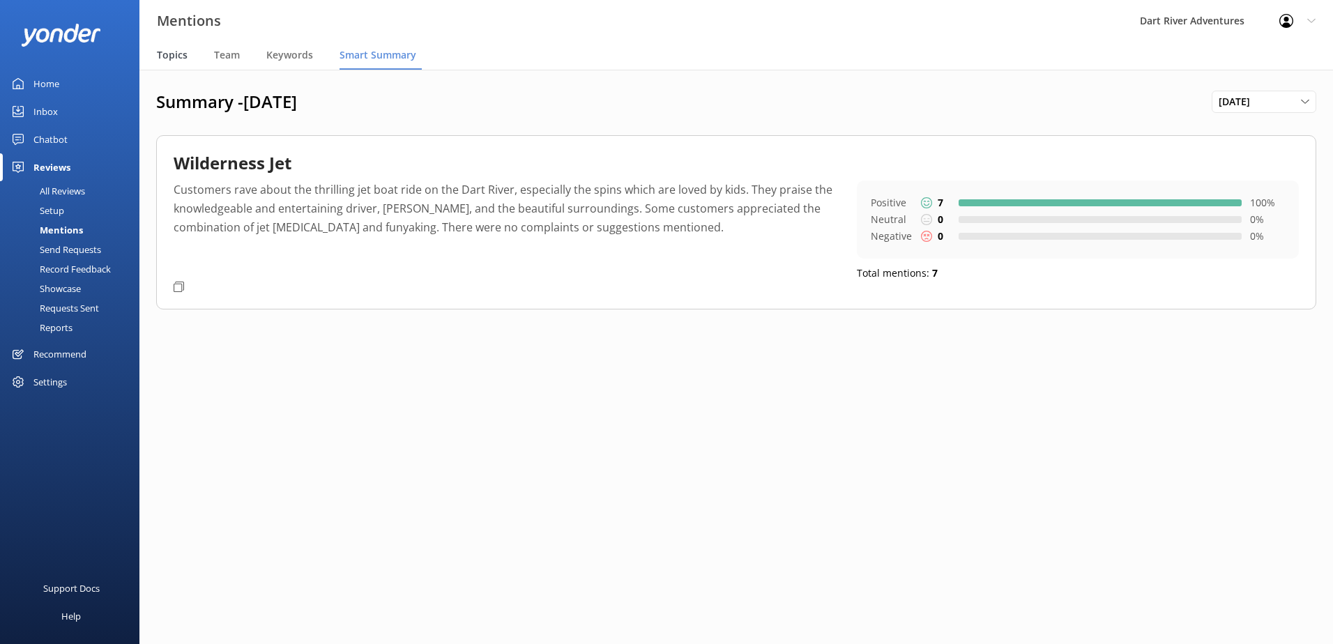
click at [166, 54] on span "Topics" at bounding box center [172, 55] width 31 height 14
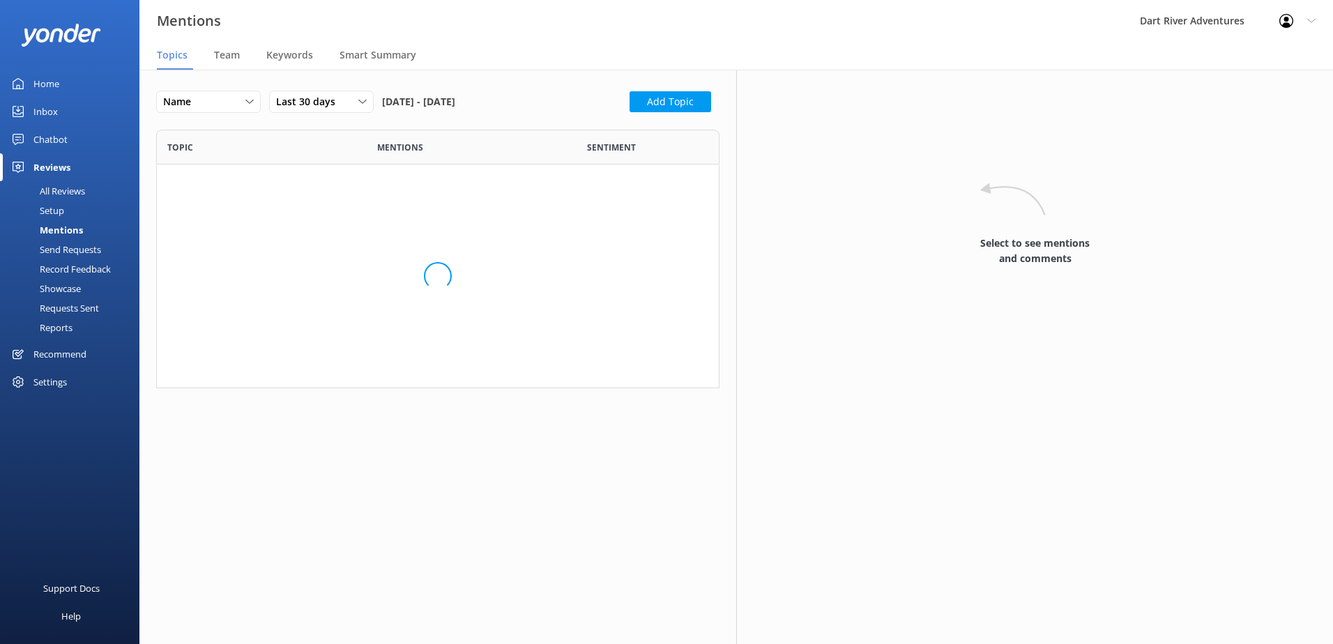
scroll to position [248, 553]
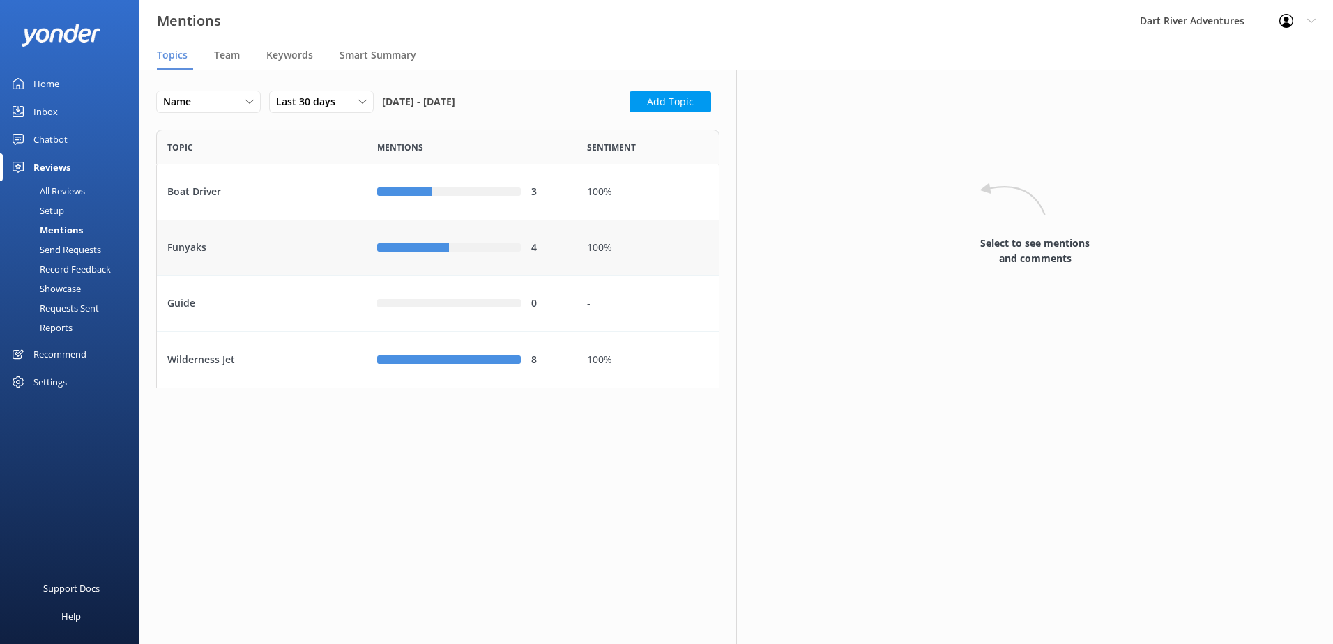
click at [219, 250] on div "Funyaks" at bounding box center [262, 248] width 210 height 56
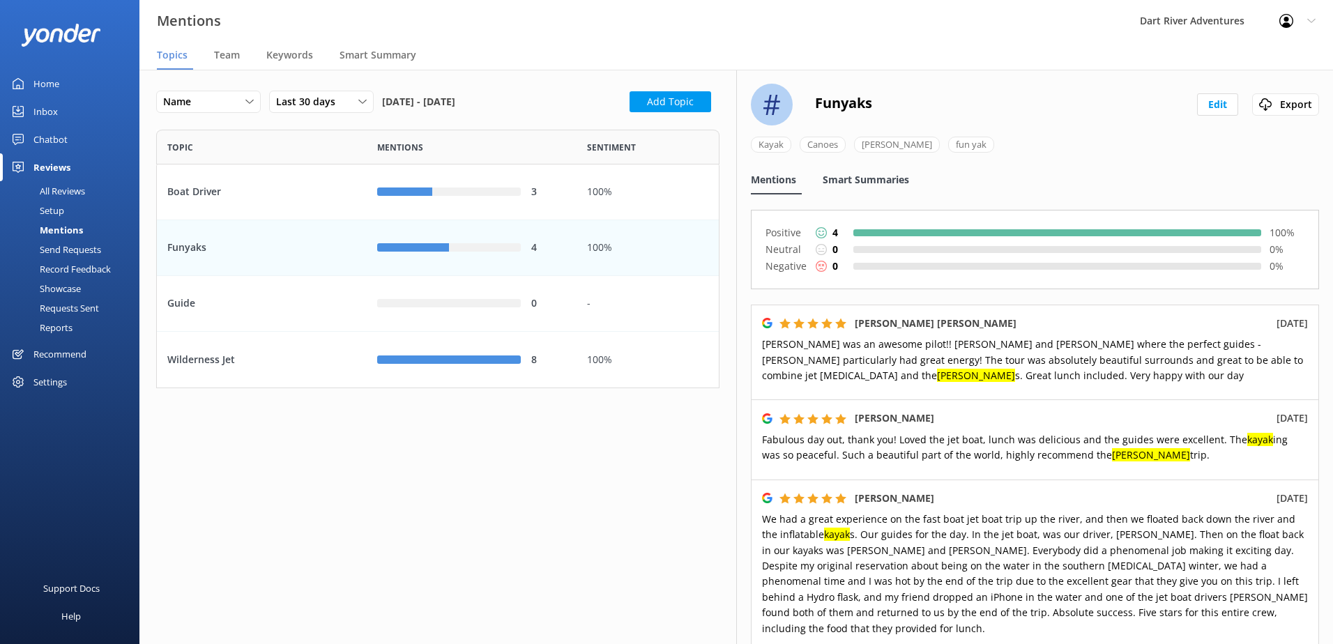
click at [869, 183] on span "Smart Summaries" at bounding box center [866, 180] width 86 height 14
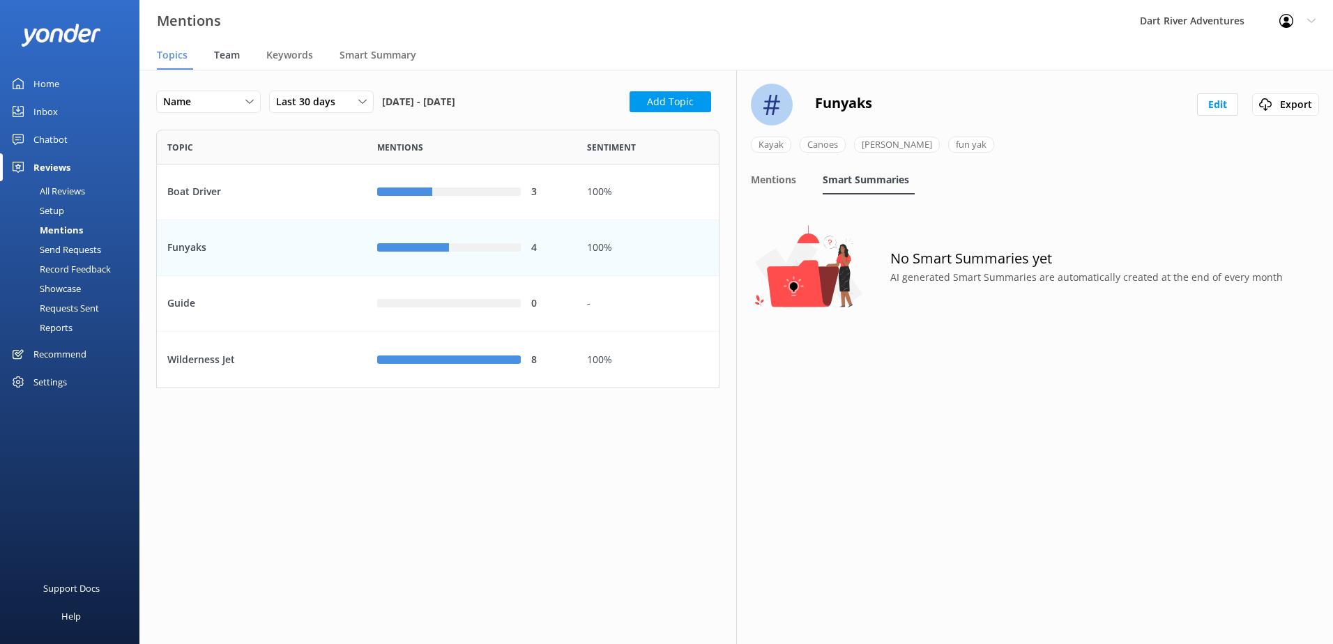
click at [227, 59] on span "Team" at bounding box center [227, 55] width 26 height 14
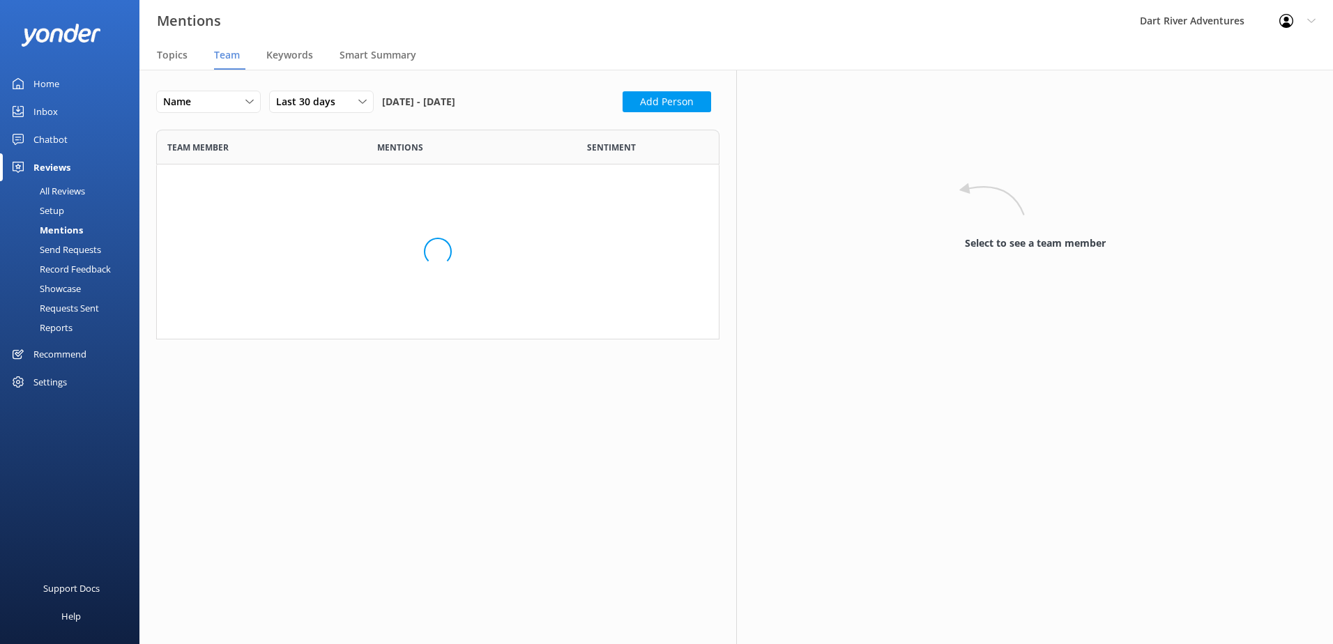
scroll to position [1531, 542]
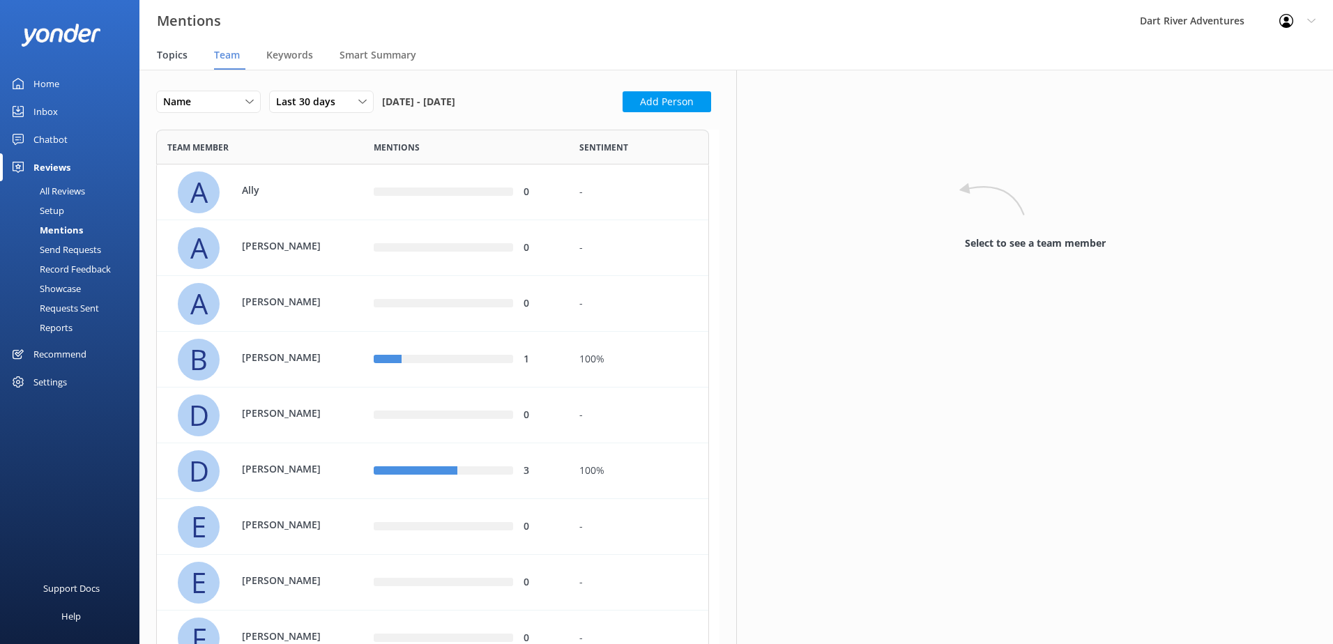
click at [161, 55] on span "Topics" at bounding box center [172, 55] width 31 height 14
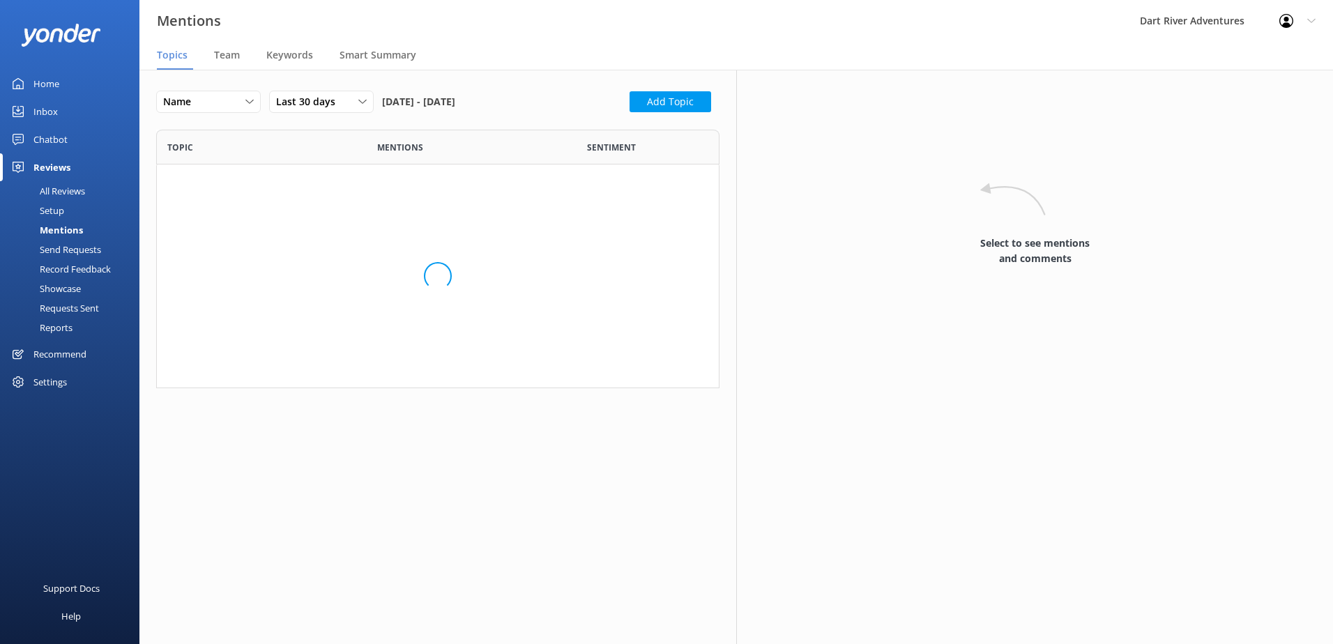
scroll to position [248, 553]
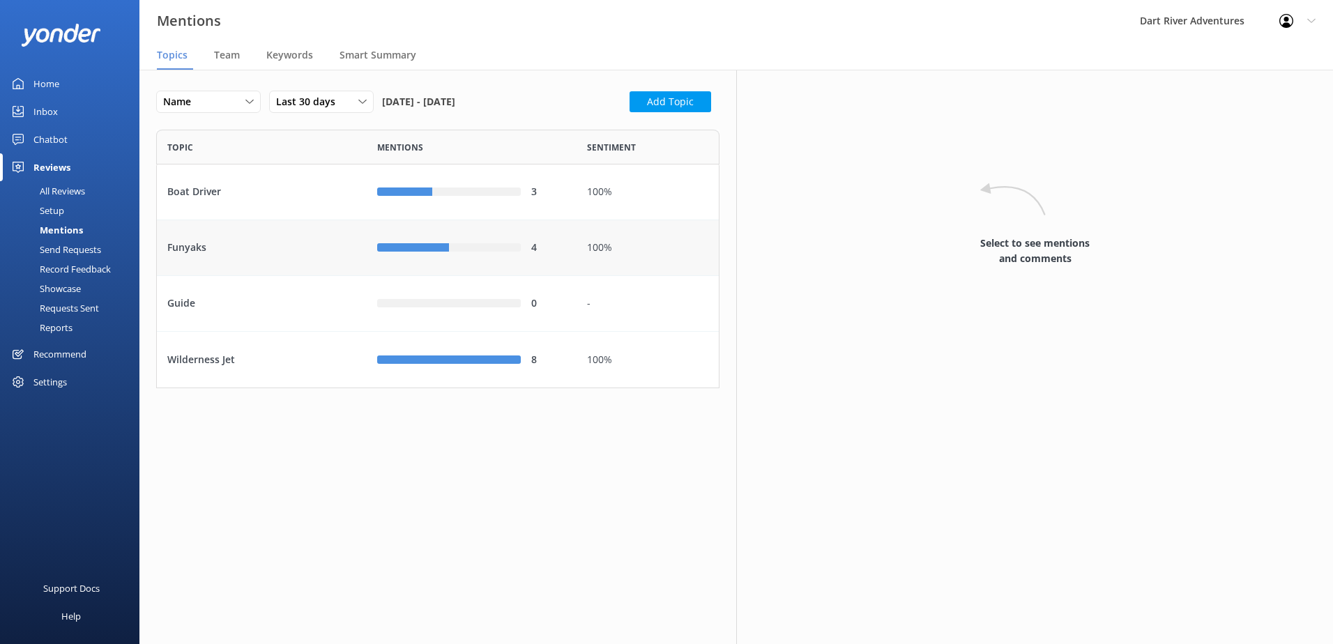
click at [322, 244] on div "Funyaks" at bounding box center [262, 248] width 210 height 56
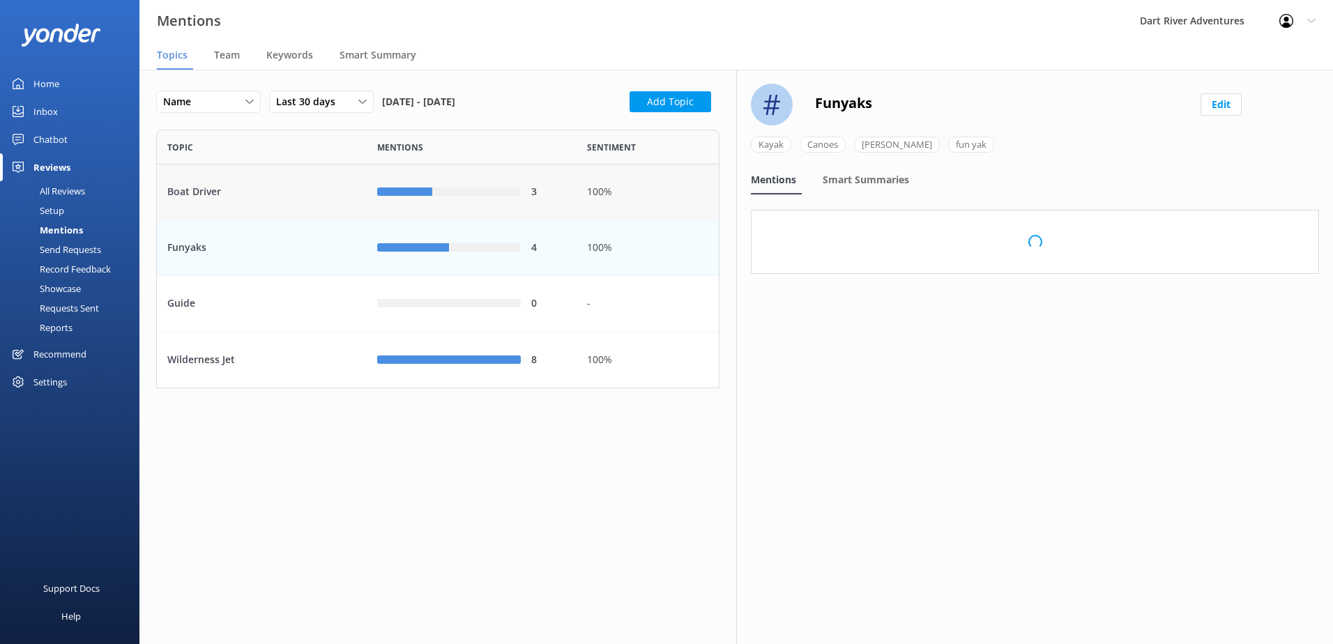
click at [334, 187] on div "Boat Driver" at bounding box center [262, 193] width 210 height 56
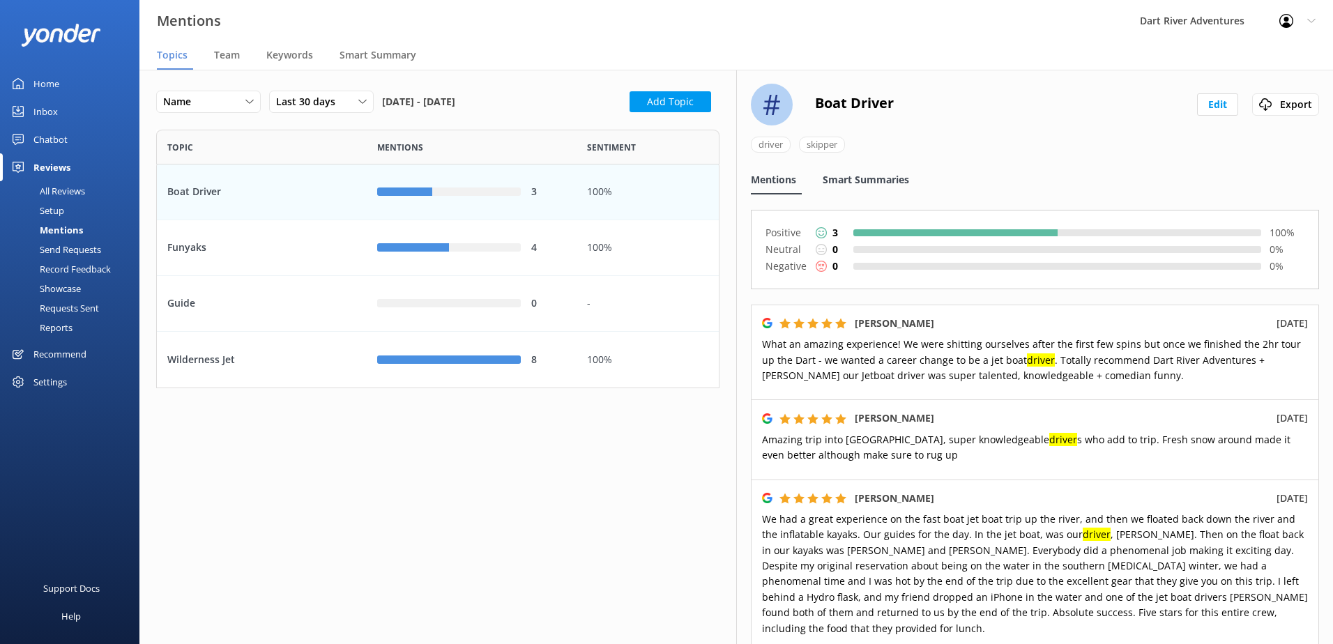
click at [888, 185] on span "Smart Summaries" at bounding box center [866, 180] width 86 height 14
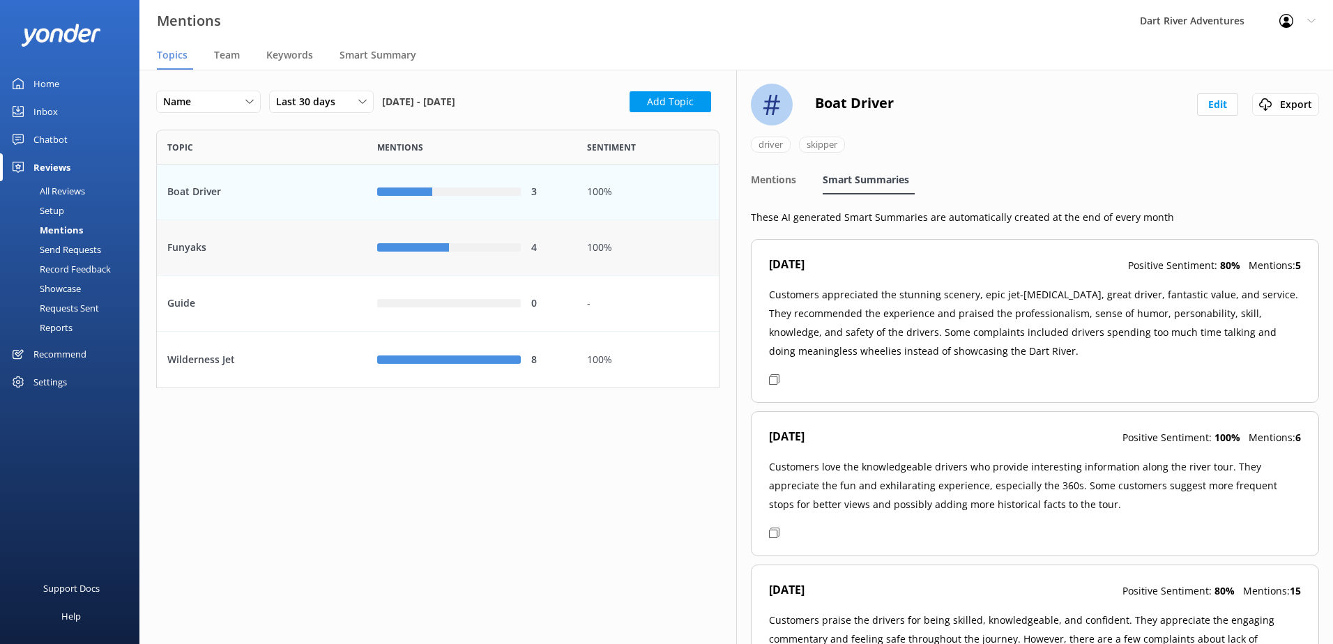
click at [218, 252] on div "Funyaks" at bounding box center [262, 248] width 210 height 56
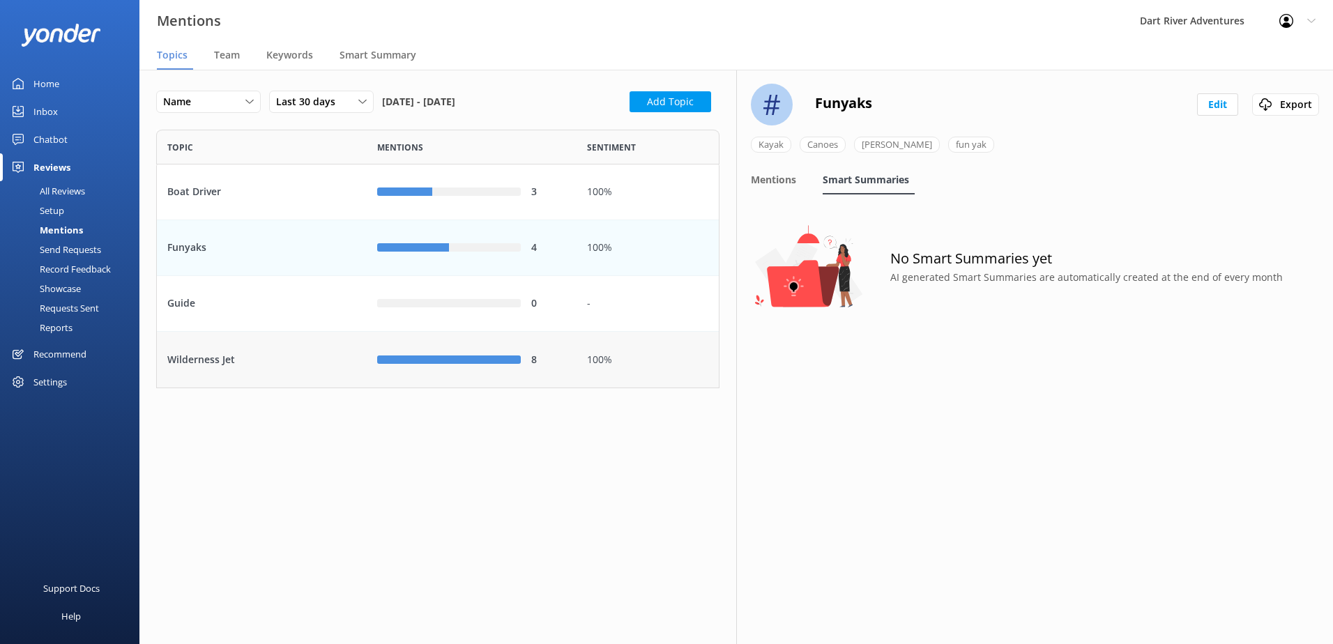
click at [212, 347] on div "Wilderness Jet" at bounding box center [262, 360] width 210 height 56
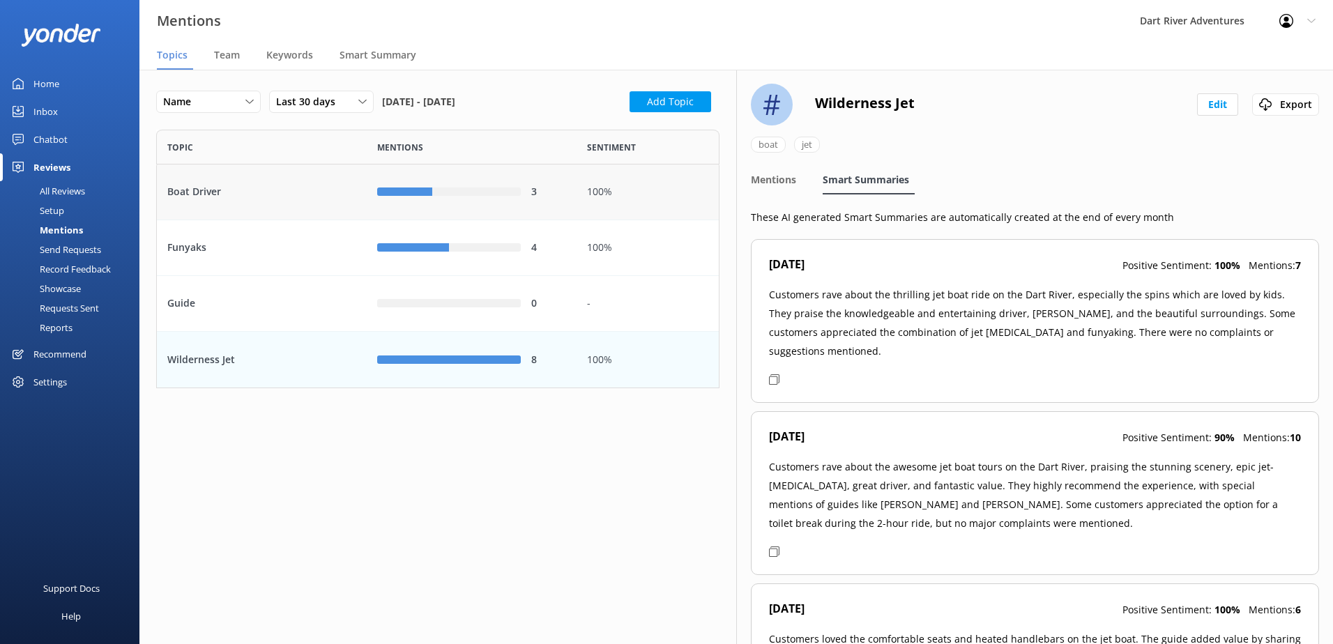
click at [218, 208] on div "Boat Driver" at bounding box center [262, 193] width 210 height 56
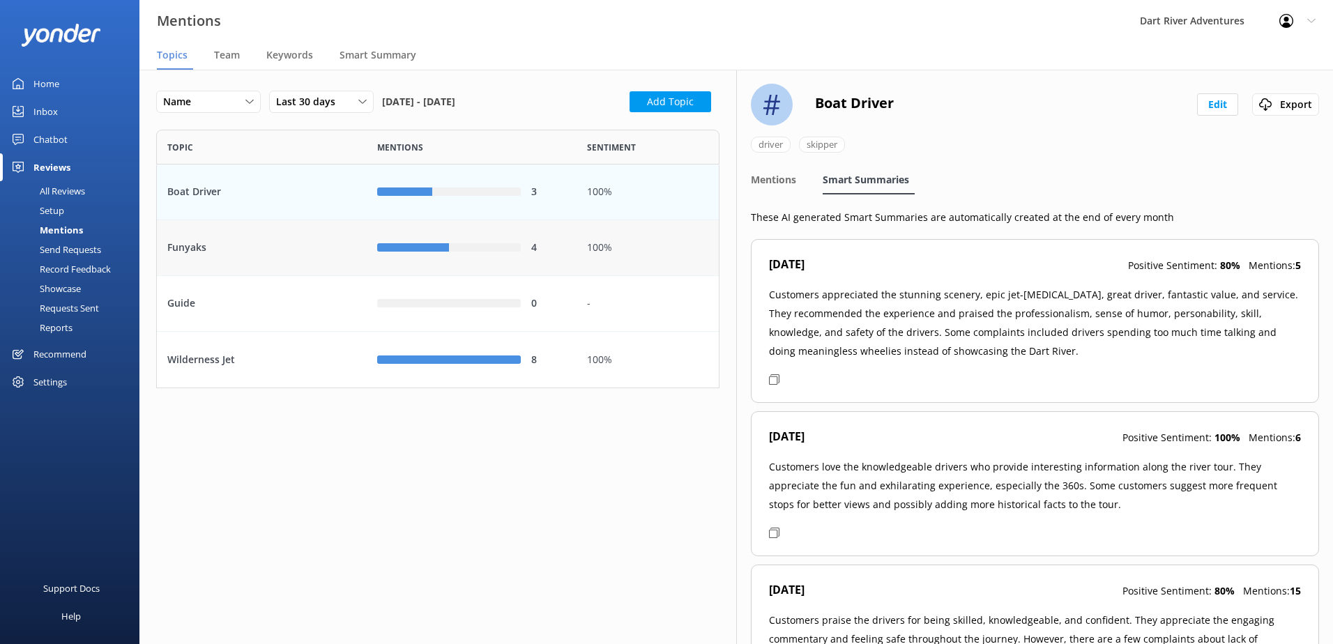
click at [285, 238] on div "Funyaks" at bounding box center [262, 248] width 210 height 56
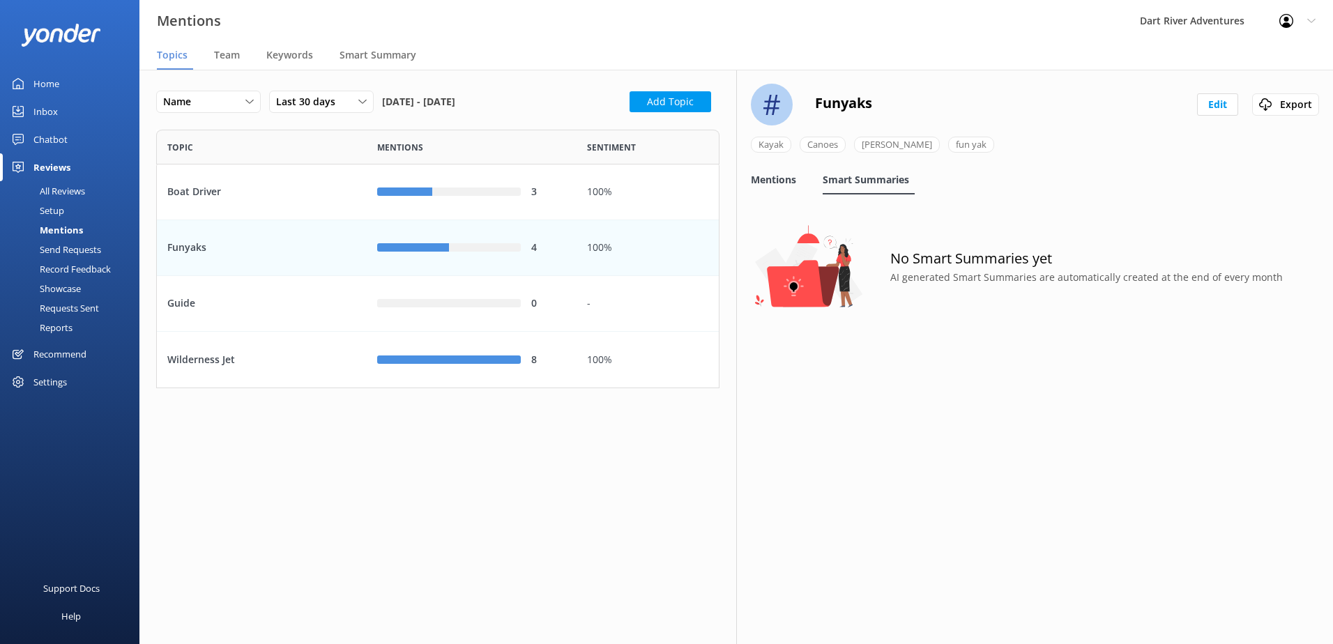
click at [793, 176] on span "Mentions" at bounding box center [773, 180] width 45 height 14
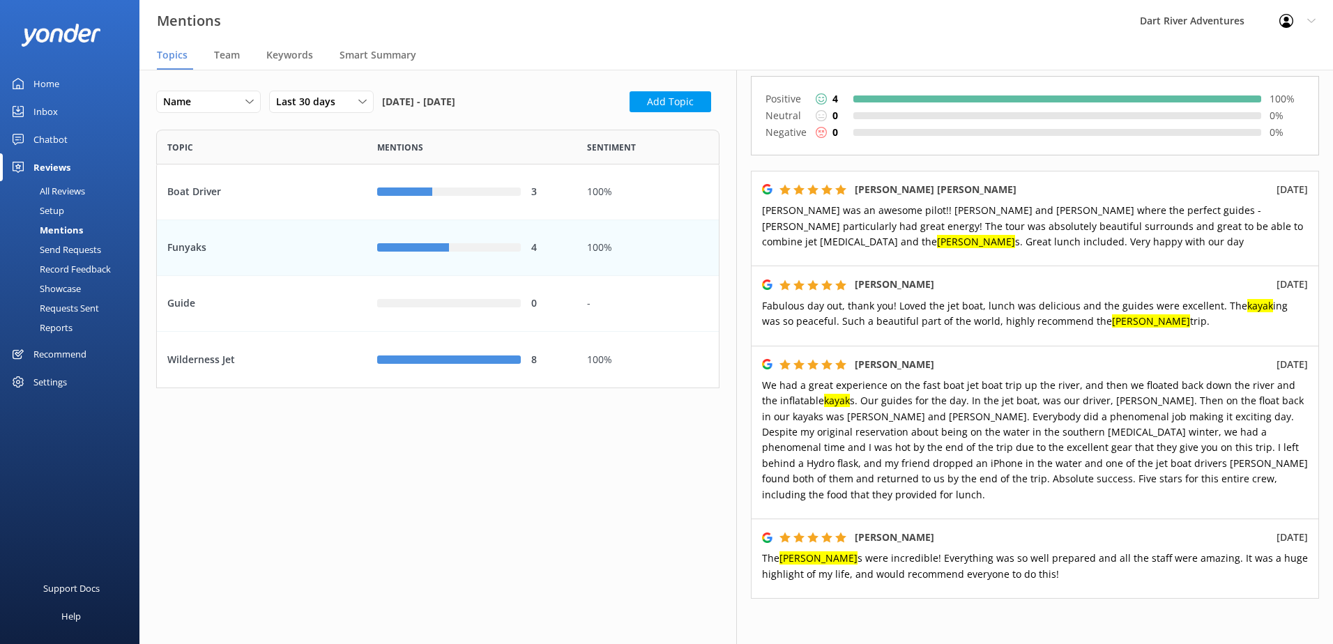
scroll to position [139, 0]
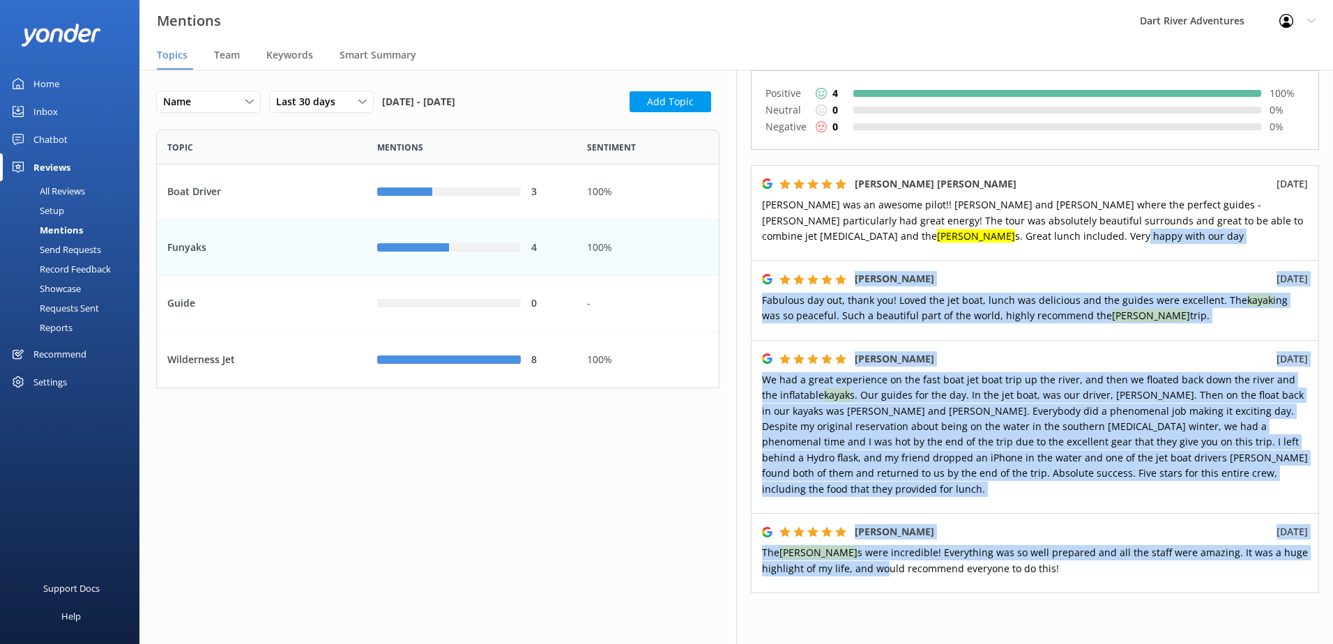
drag, startPoint x: 841, startPoint y: 580, endPoint x: 781, endPoint y: 231, distance: 353.8
click at [781, 231] on div "# Funyaks Edit Export Kayak Canoes [PERSON_NAME] fun yak Mentions Smart Summari…" at bounding box center [1034, 357] width 597 height 574
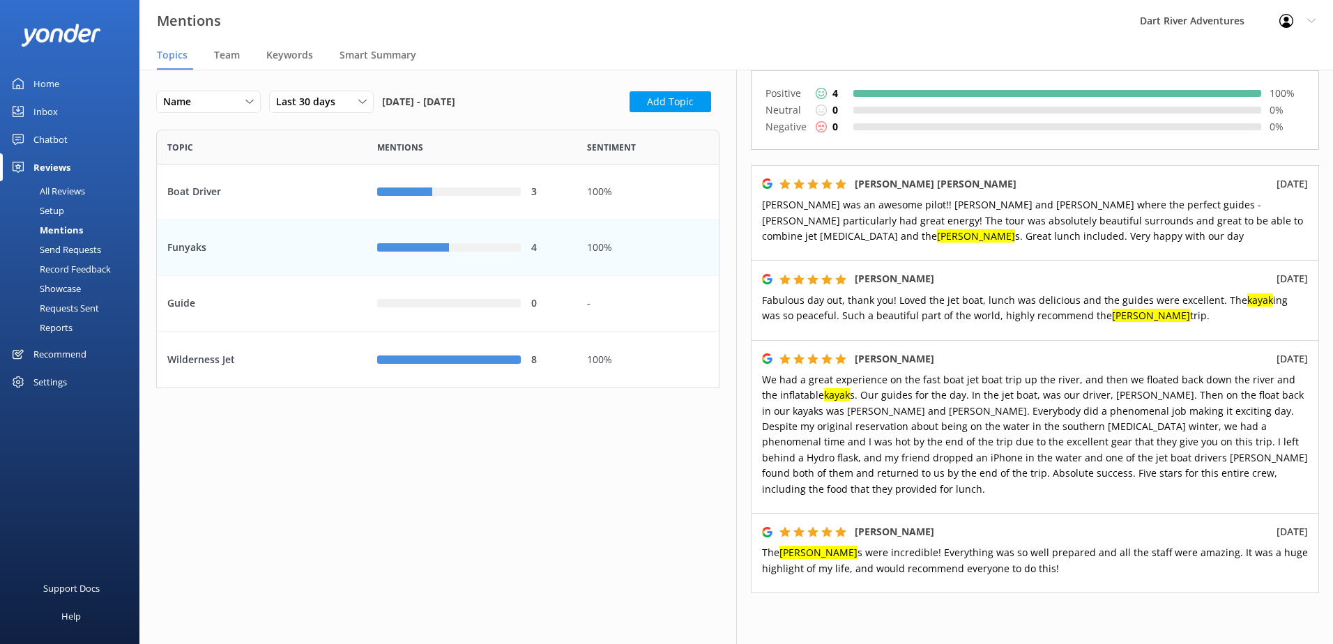
click at [975, 609] on div "# Funyaks Edit Export Kayak Canoes [PERSON_NAME] fun yak Mentions Smart Summari…" at bounding box center [1034, 357] width 597 height 574
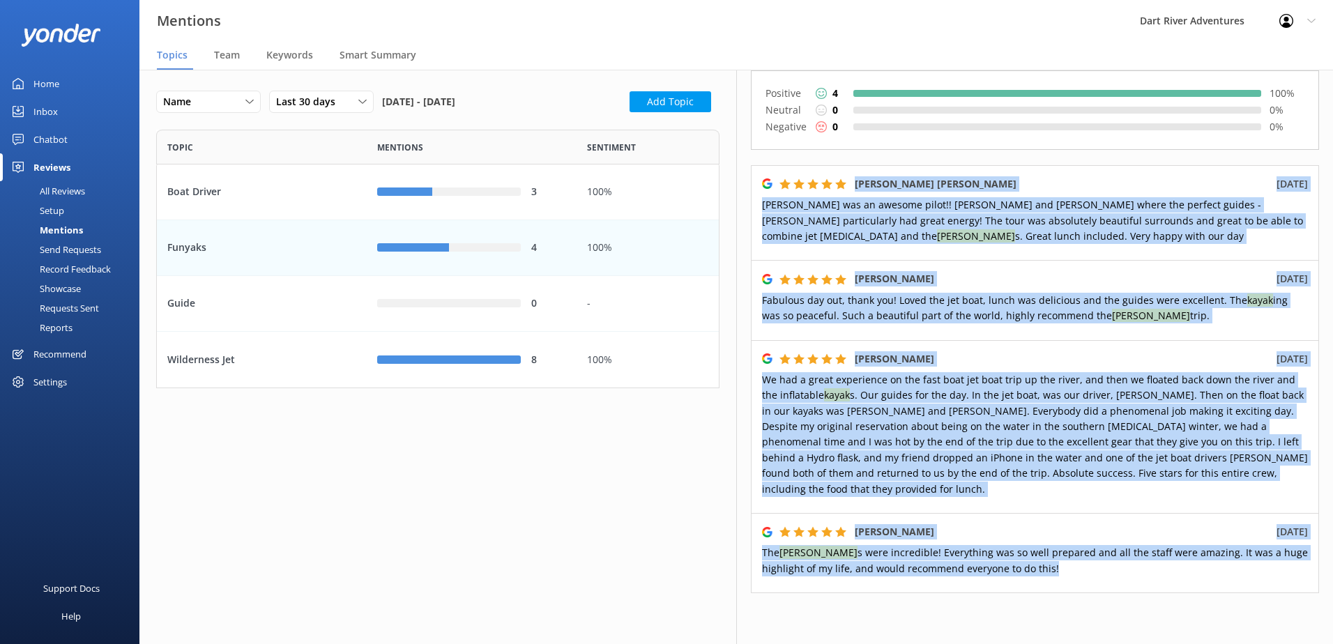
drag, startPoint x: 1013, startPoint y: 558, endPoint x: 760, endPoint y: 173, distance: 461.1
click at [760, 173] on div "[PERSON_NAME] [PERSON_NAME] [DATE] [PERSON_NAME] was an awesome pilot!! [PERSON…" at bounding box center [1035, 379] width 568 height 428
copy div "[PERSON_NAME] [PERSON_NAME] [DATE] [PERSON_NAME] was an awesome pilot!! [PERSON…"
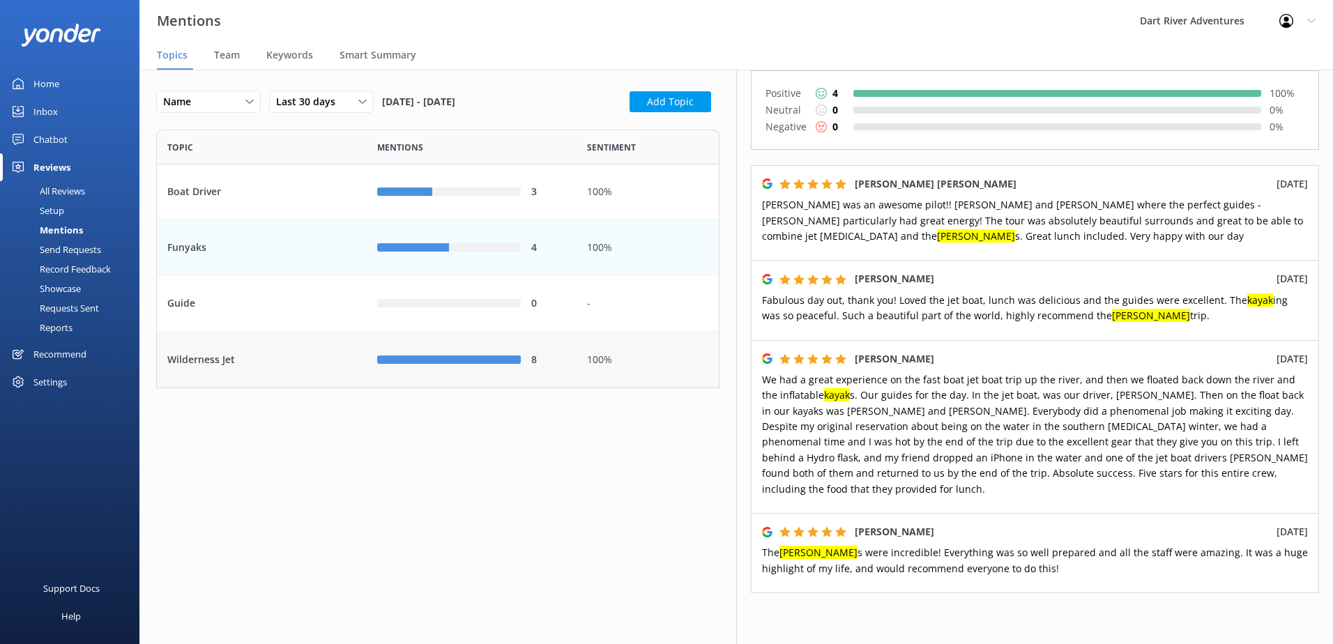
click at [205, 369] on div "Wilderness Jet" at bounding box center [262, 360] width 210 height 56
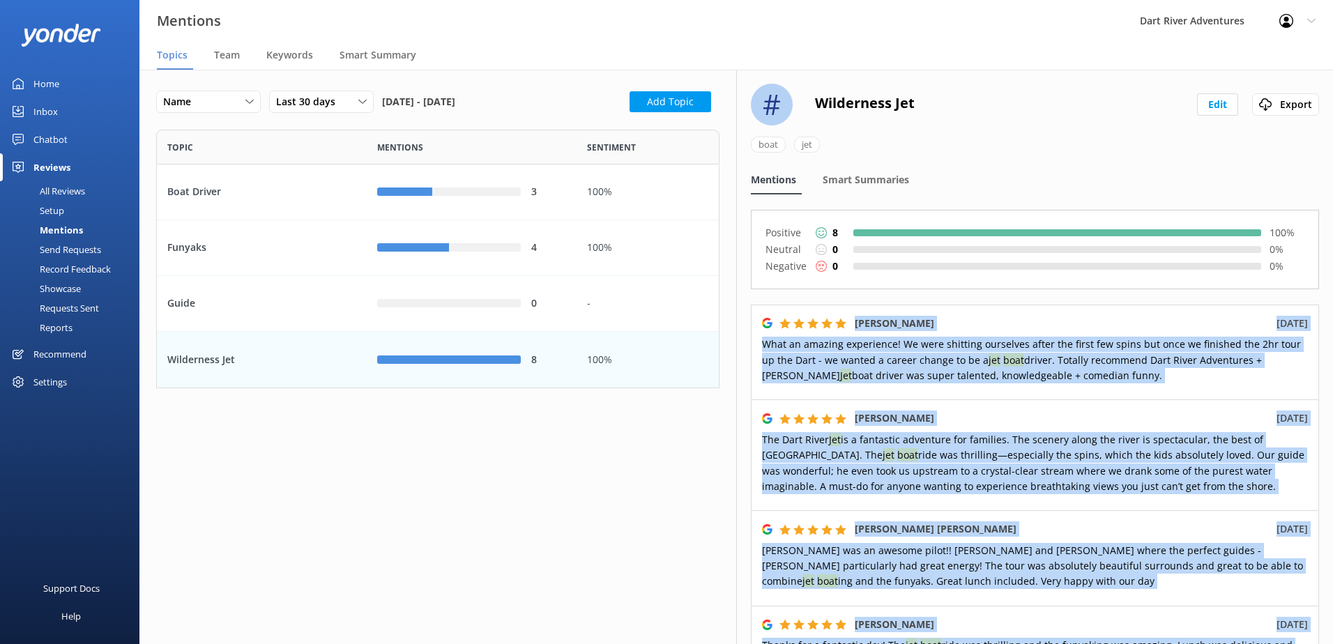
drag, startPoint x: 1206, startPoint y: 498, endPoint x: 758, endPoint y: 328, distance: 479.2
copy div "Lore Ipsumd 8si Ame 3286 Cons ad elitsed doeiusmodt! In utla etdolore magnaaliq…"
